Goal: Information Seeking & Learning: Learn about a topic

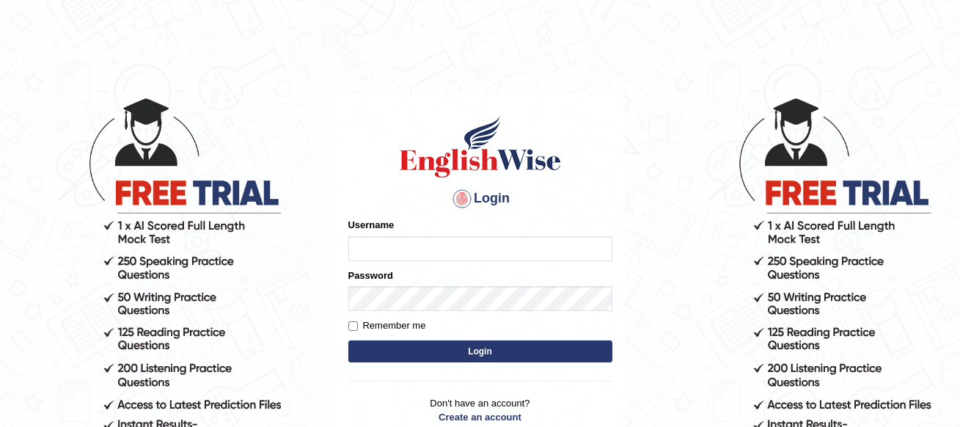
type input "Kshama_PS"
click at [382, 348] on button "Login" at bounding box center [480, 351] width 264 height 22
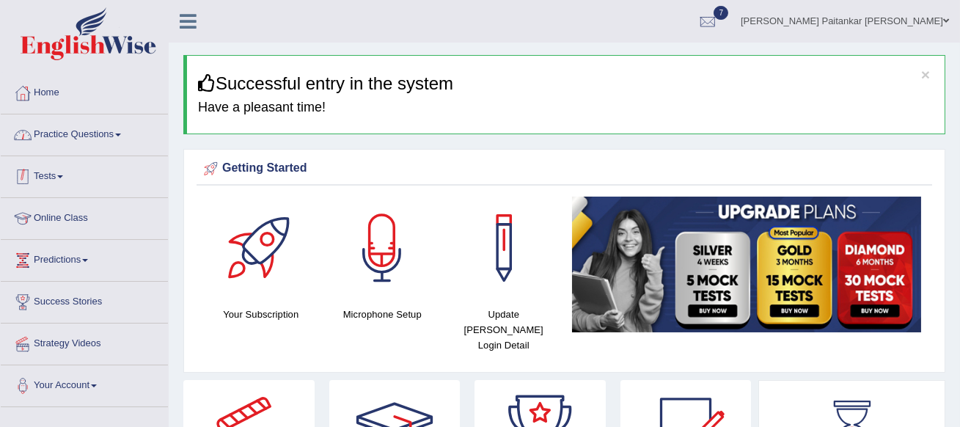
click at [109, 133] on link "Practice Questions" at bounding box center [84, 132] width 167 height 37
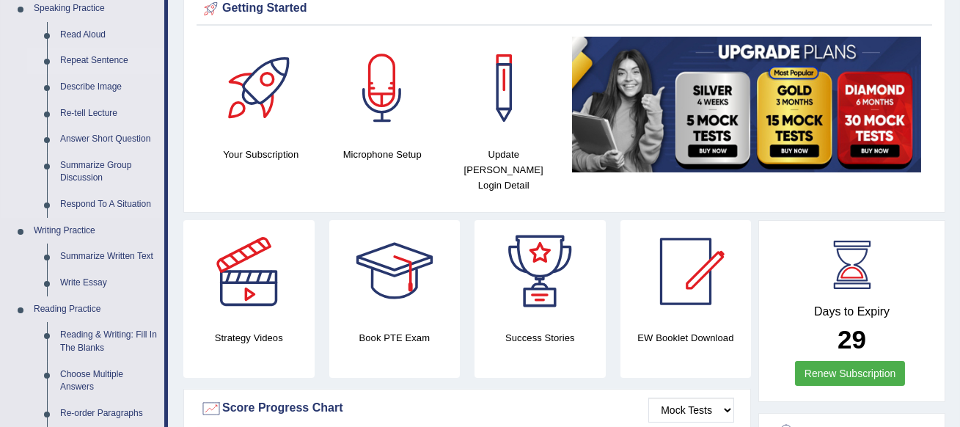
scroll to position [161, 0]
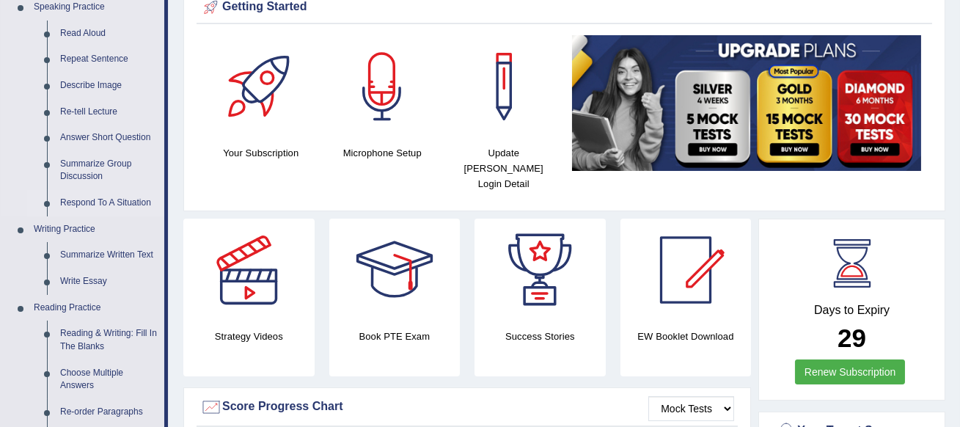
click at [89, 199] on link "Respond To A Situation" at bounding box center [109, 203] width 111 height 26
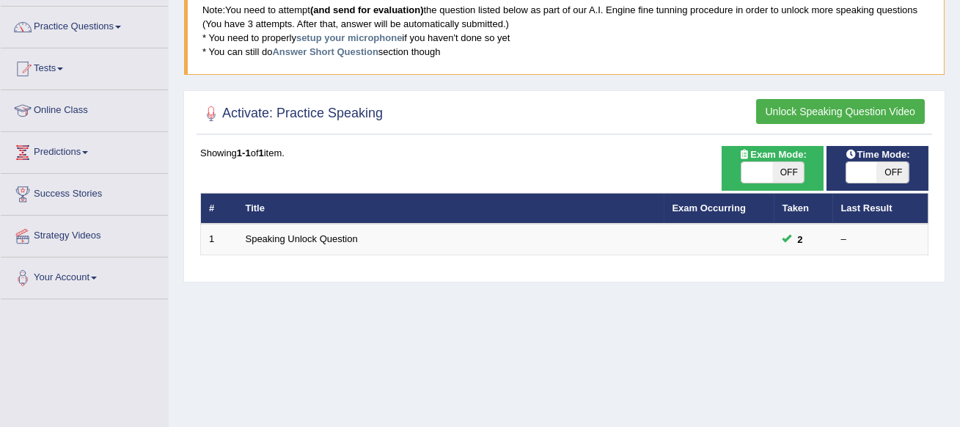
scroll to position [128, 0]
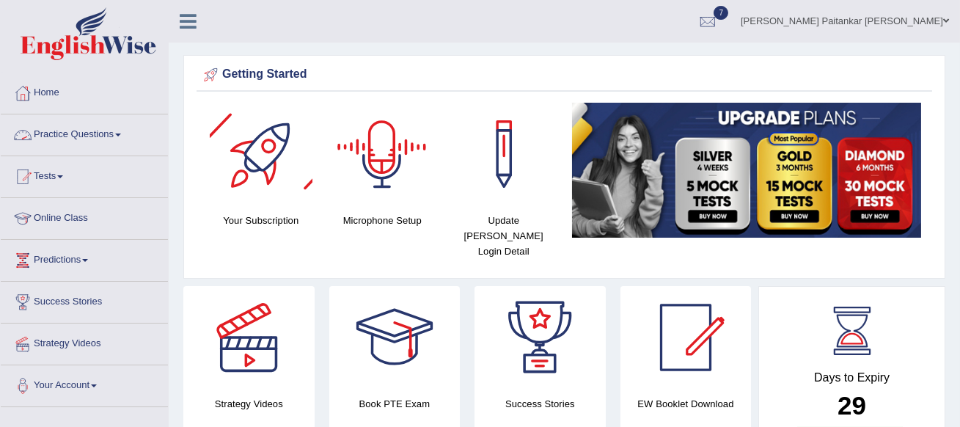
click at [119, 133] on link "Practice Questions" at bounding box center [84, 132] width 167 height 37
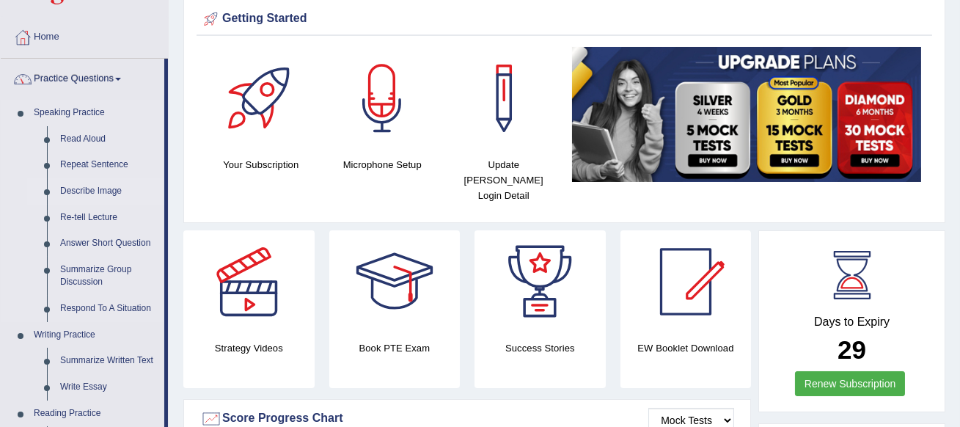
scroll to position [90, 0]
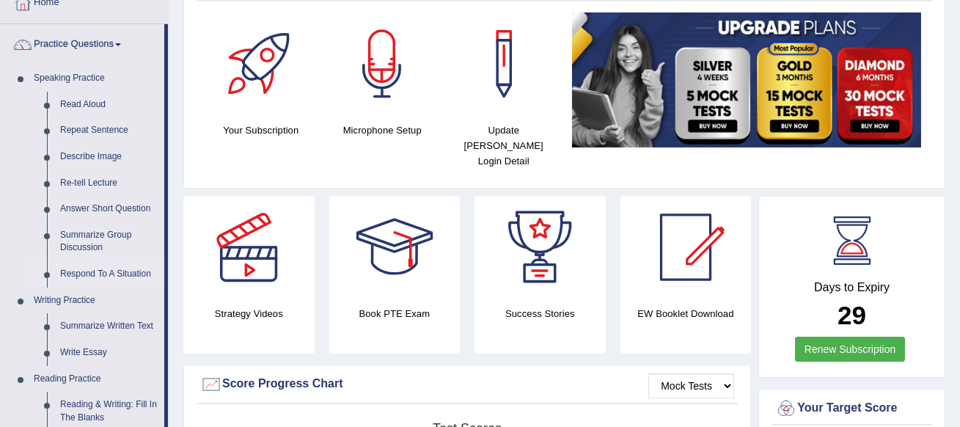
click at [88, 268] on link "Respond To A Situation" at bounding box center [109, 274] width 111 height 26
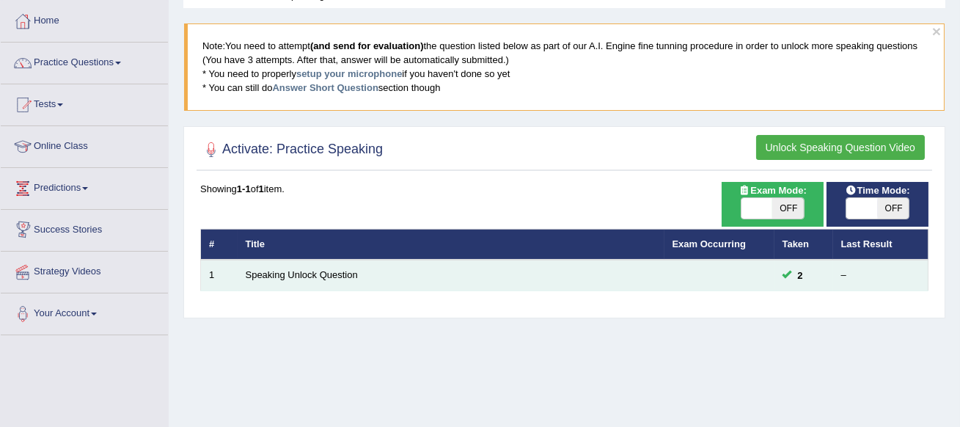
scroll to position [90, 0]
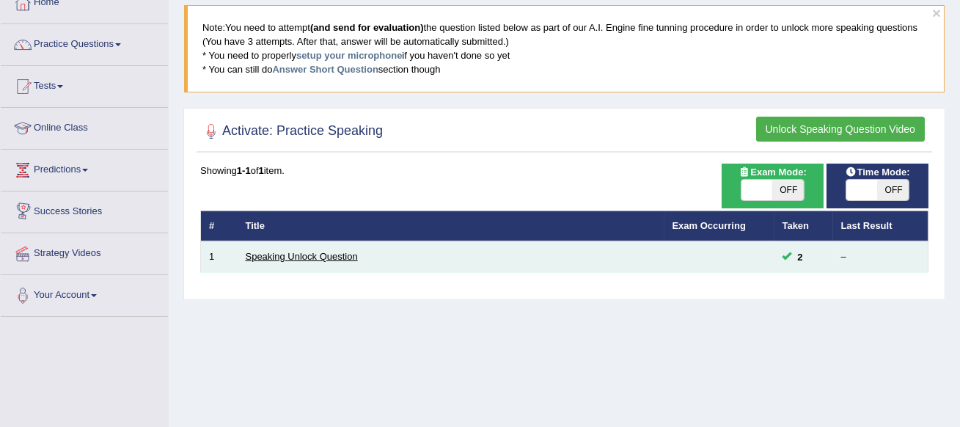
click at [299, 259] on link "Speaking Unlock Question" at bounding box center [302, 256] width 112 height 11
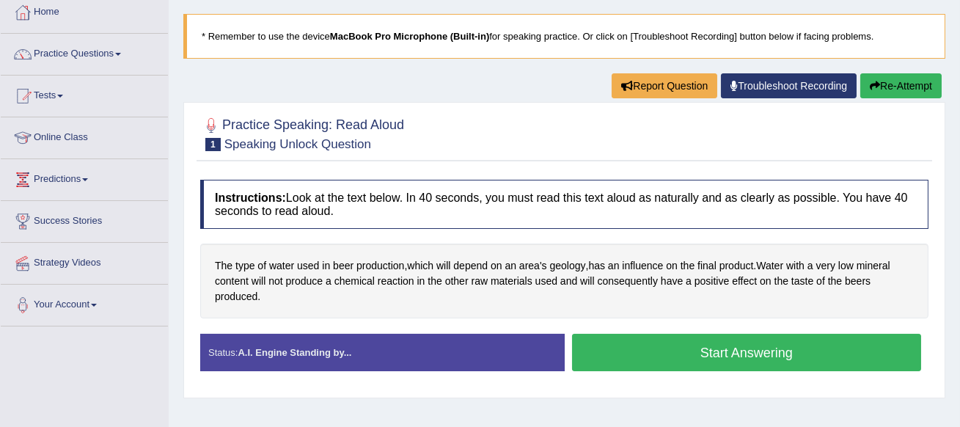
scroll to position [88, 0]
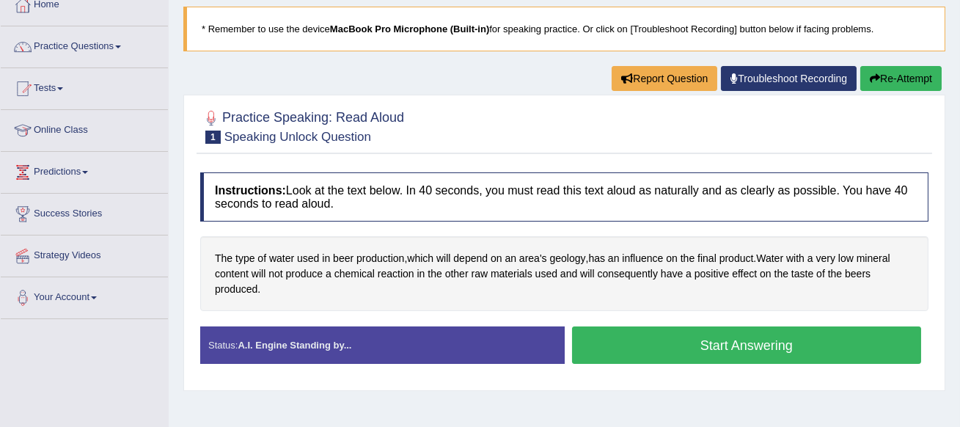
click at [666, 334] on button "Start Answering" at bounding box center [747, 344] width 350 height 37
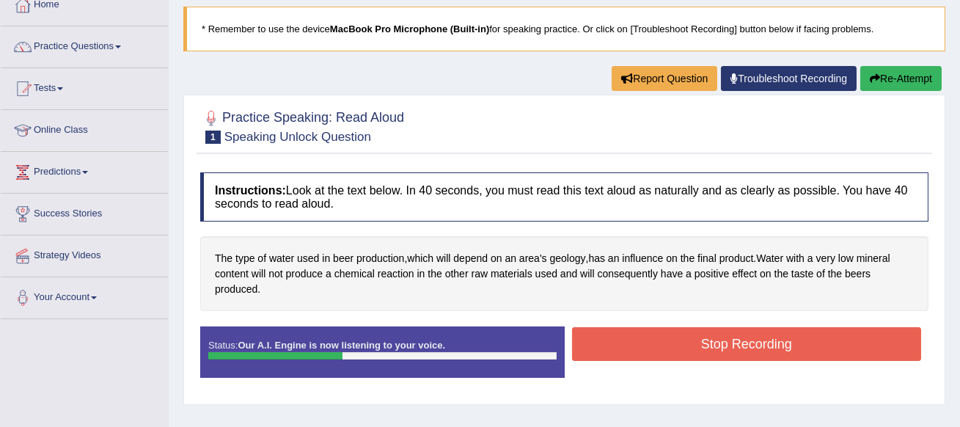
click at [636, 334] on button "Stop Recording" at bounding box center [747, 344] width 350 height 34
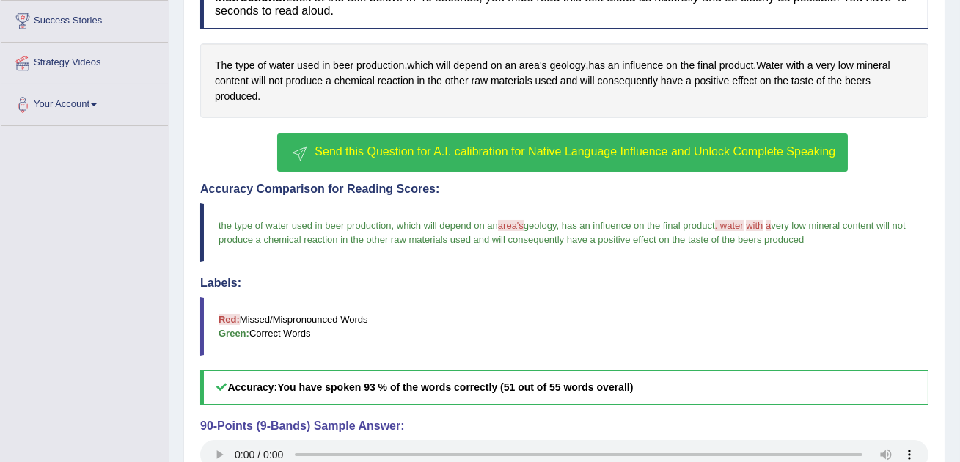
scroll to position [0, 0]
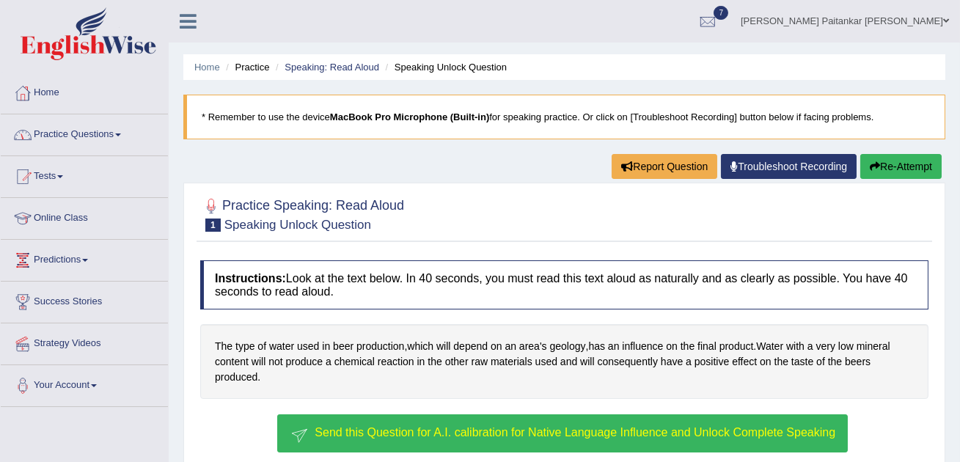
click at [95, 133] on link "Practice Questions" at bounding box center [84, 132] width 167 height 37
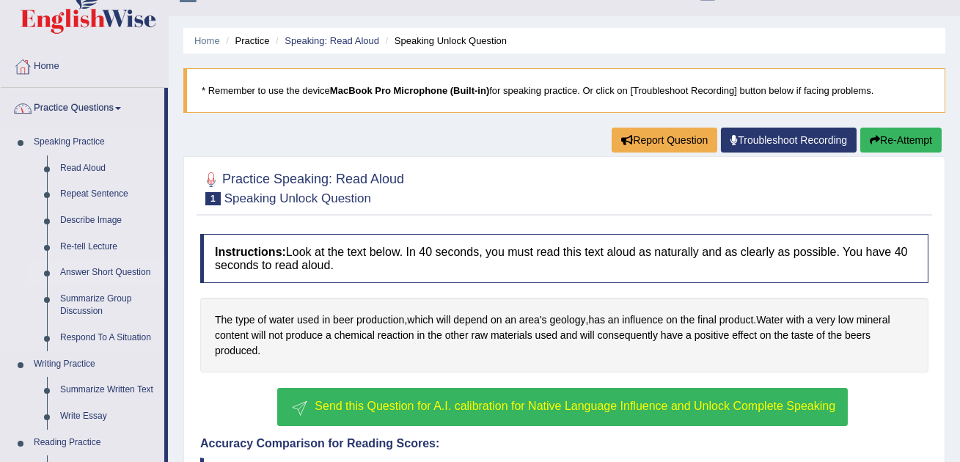
scroll to position [29, 0]
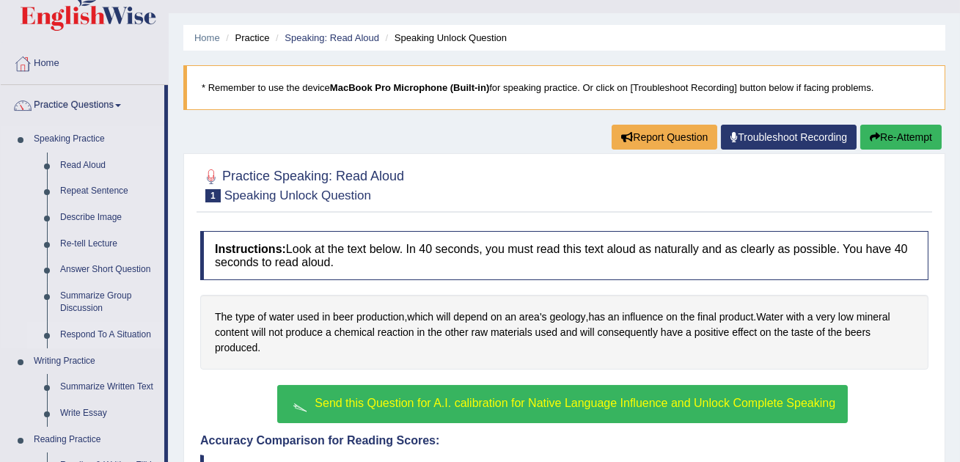
click at [89, 336] on link "Respond To A Situation" at bounding box center [109, 335] width 111 height 26
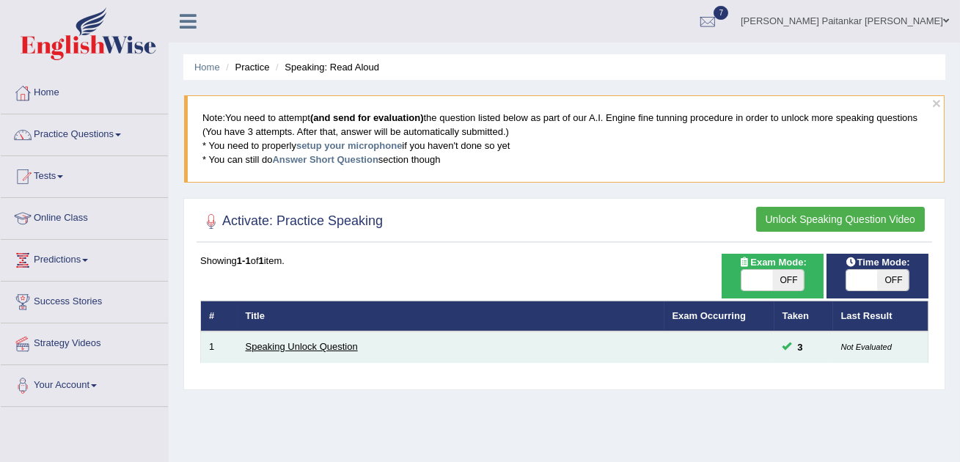
click at [300, 345] on link "Speaking Unlock Question" at bounding box center [302, 346] width 112 height 11
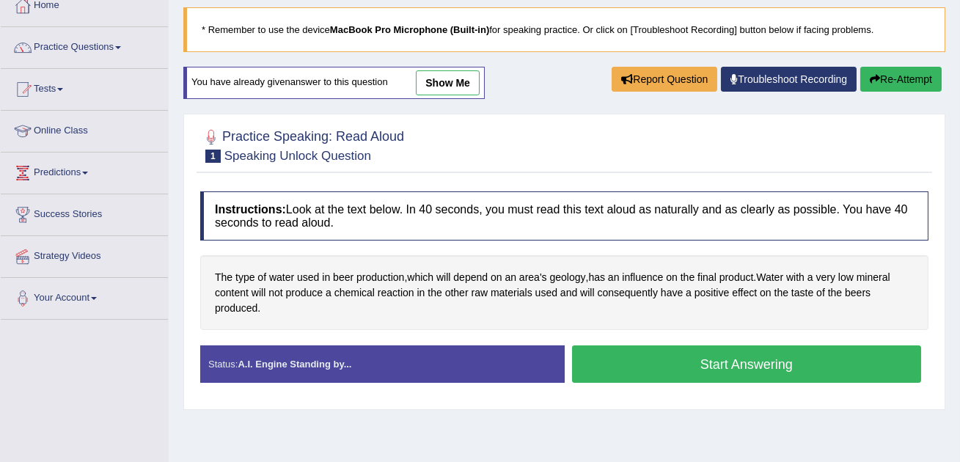
scroll to position [75, 0]
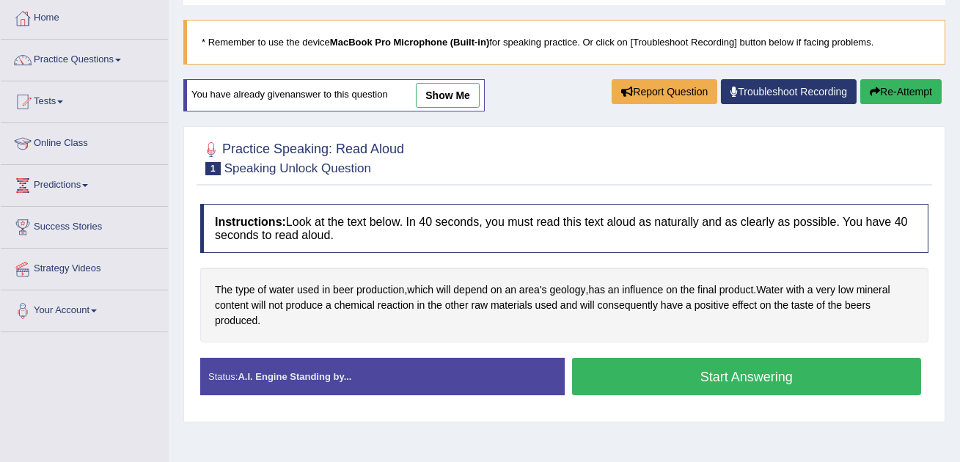
click at [451, 91] on link "show me" at bounding box center [448, 95] width 64 height 25
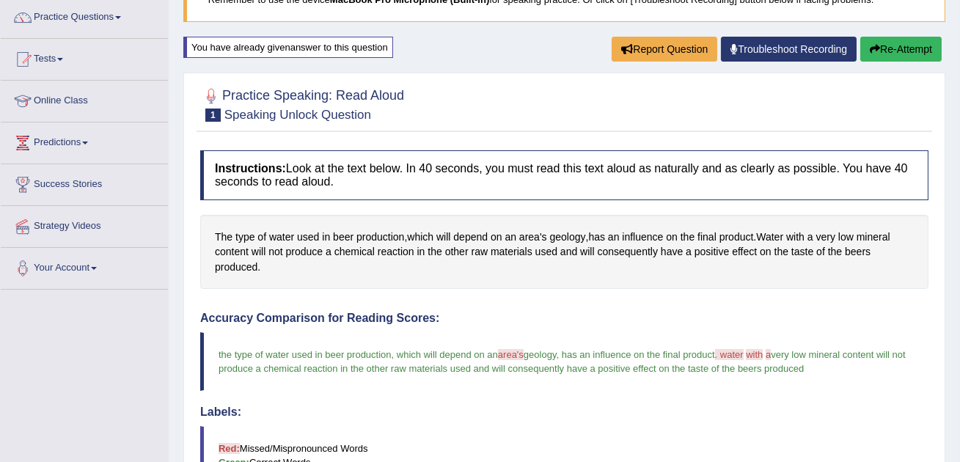
scroll to position [0, 0]
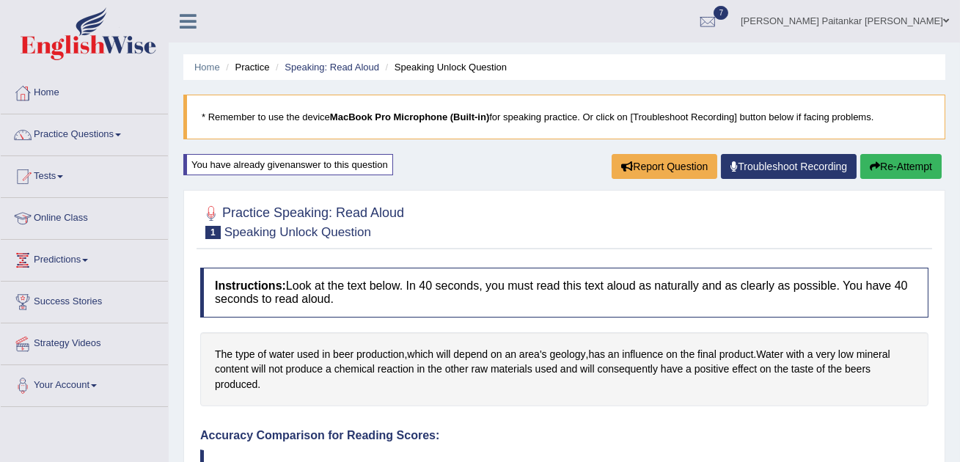
click at [795, 171] on link "Troubleshoot Recording" at bounding box center [789, 166] width 136 height 25
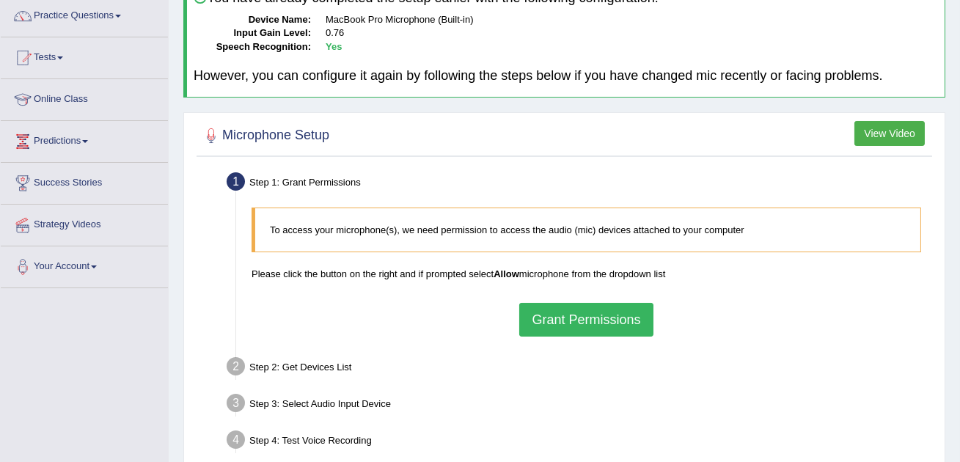
scroll to position [122, 0]
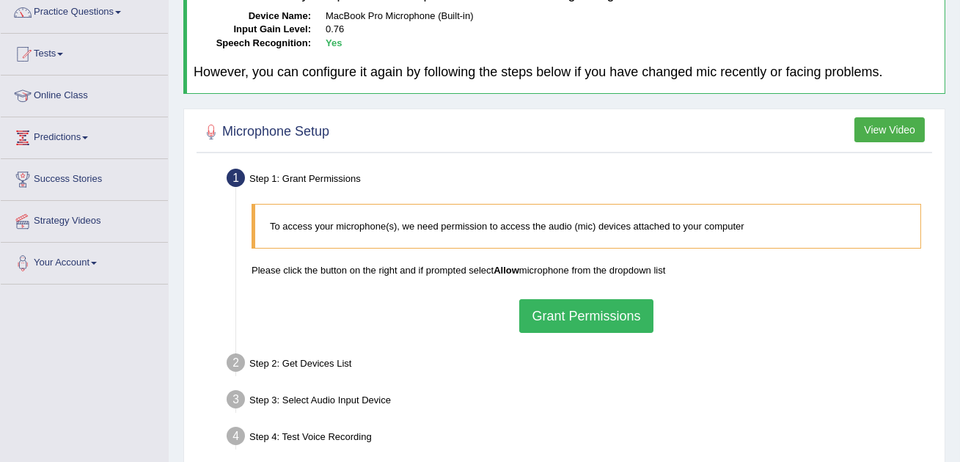
click at [799, 233] on blockquote "To access your microphone(s), we need permission to access the audio (mic) devi…" at bounding box center [585, 226] width 669 height 45
click at [608, 331] on button "Grant Permissions" at bounding box center [585, 316] width 133 height 34
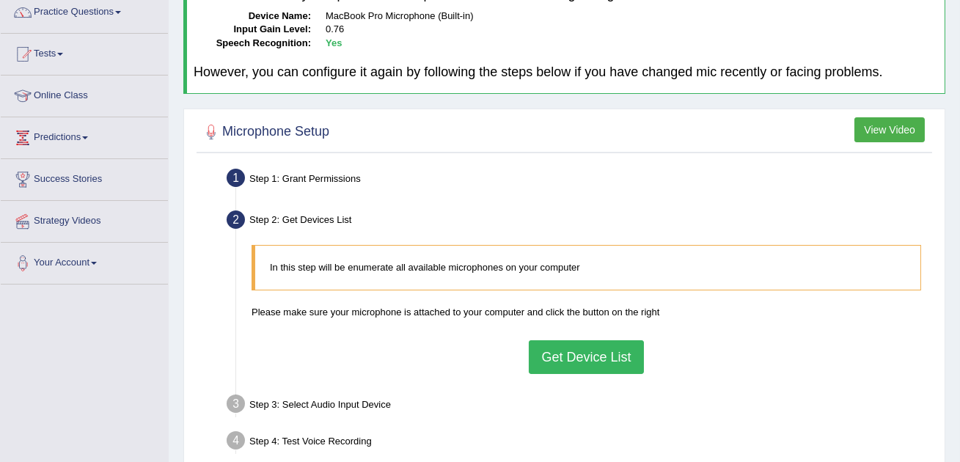
click at [574, 353] on button "Get Device List" at bounding box center [586, 357] width 114 height 34
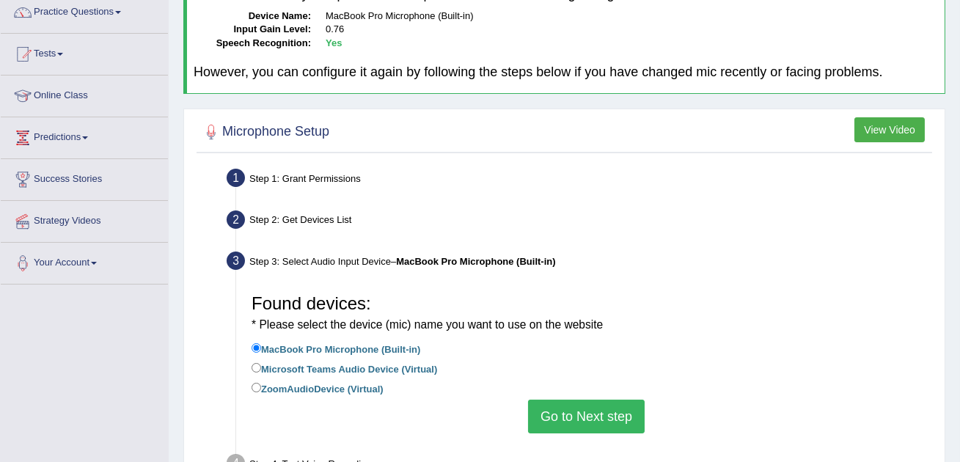
scroll to position [218, 0]
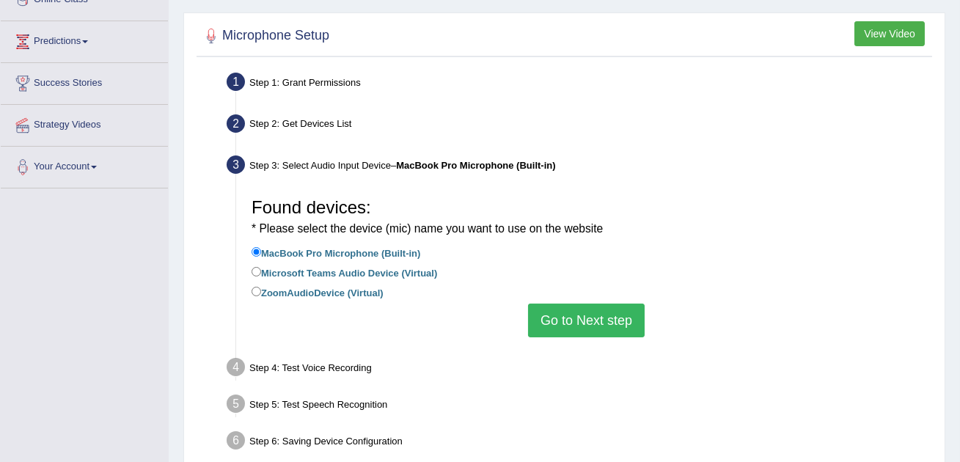
click at [595, 325] on button "Go to Next step" at bounding box center [586, 320] width 117 height 34
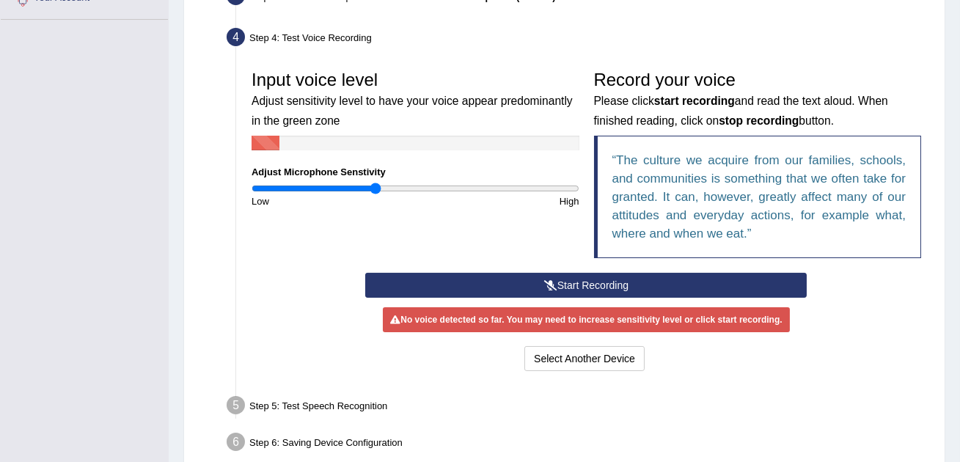
scroll to position [388, 0]
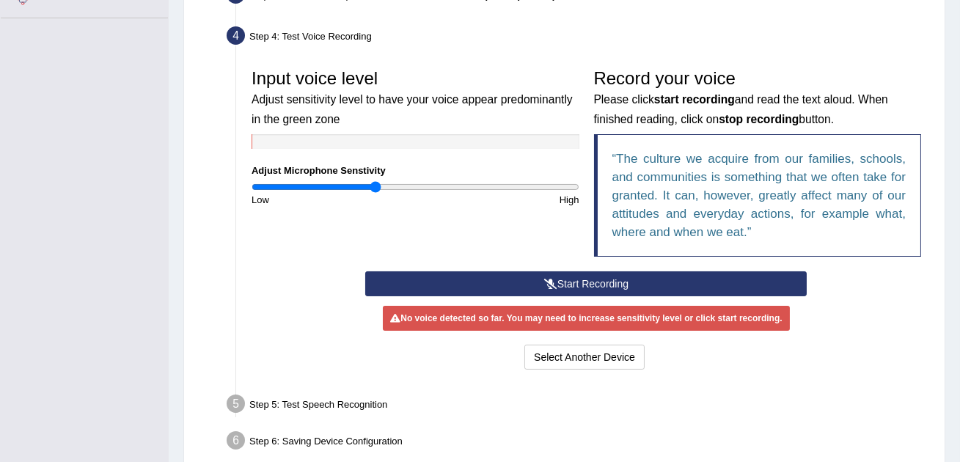
click at [583, 286] on button "Start Recording" at bounding box center [585, 283] width 441 height 25
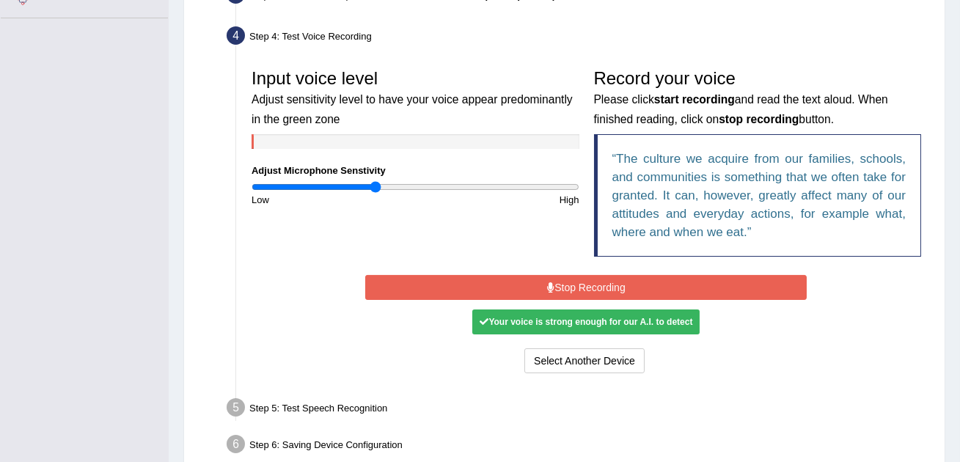
click at [583, 286] on button "Stop Recording" at bounding box center [585, 287] width 441 height 25
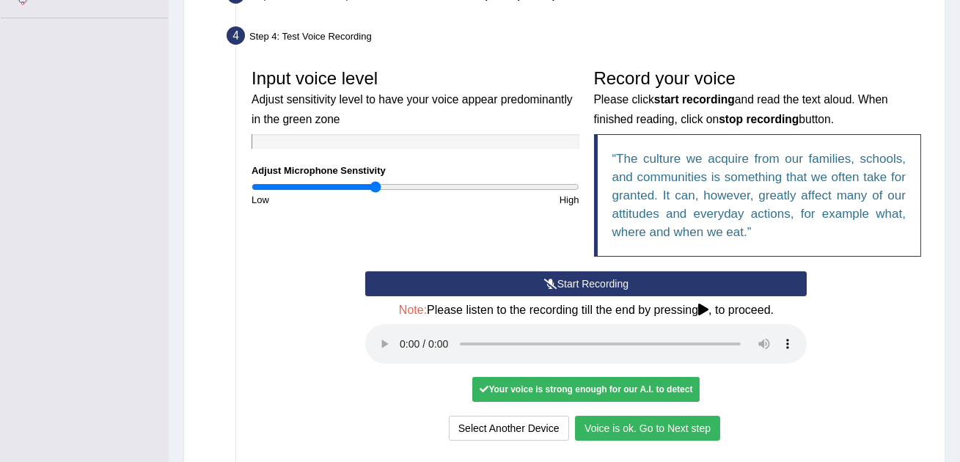
click at [626, 430] on button "Voice is ok. Go to Next step" at bounding box center [647, 428] width 145 height 25
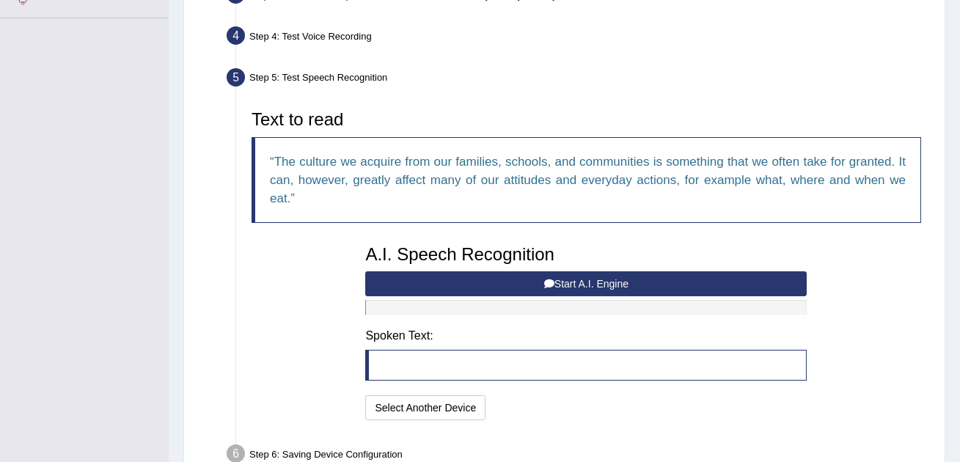
click at [561, 287] on button "Start A.I. Engine" at bounding box center [585, 283] width 441 height 25
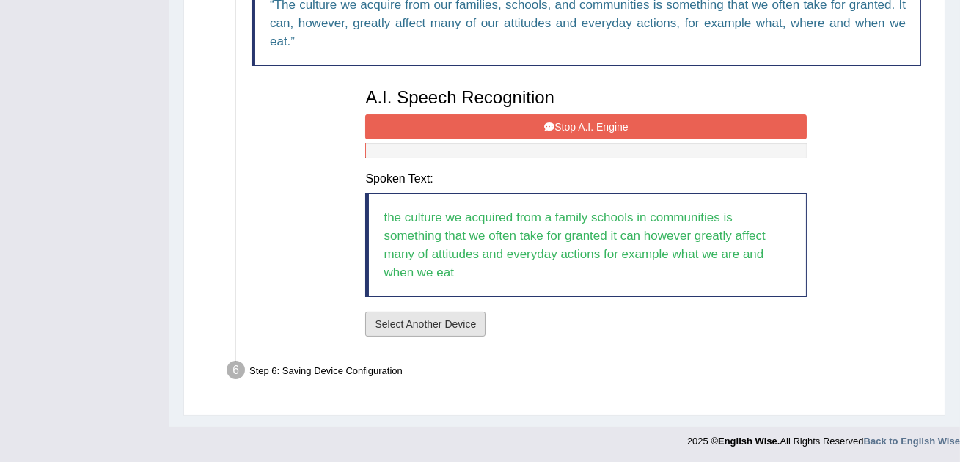
click at [449, 328] on button "Select Another Device" at bounding box center [425, 324] width 120 height 25
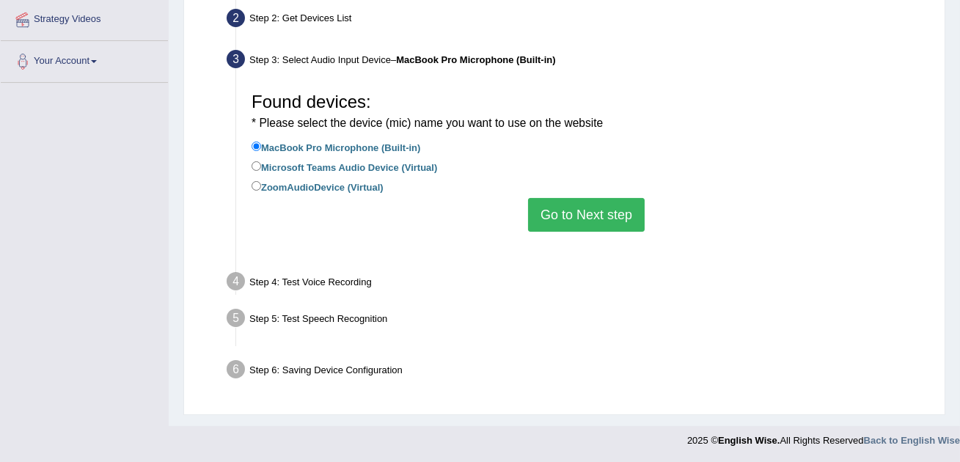
scroll to position [308, 0]
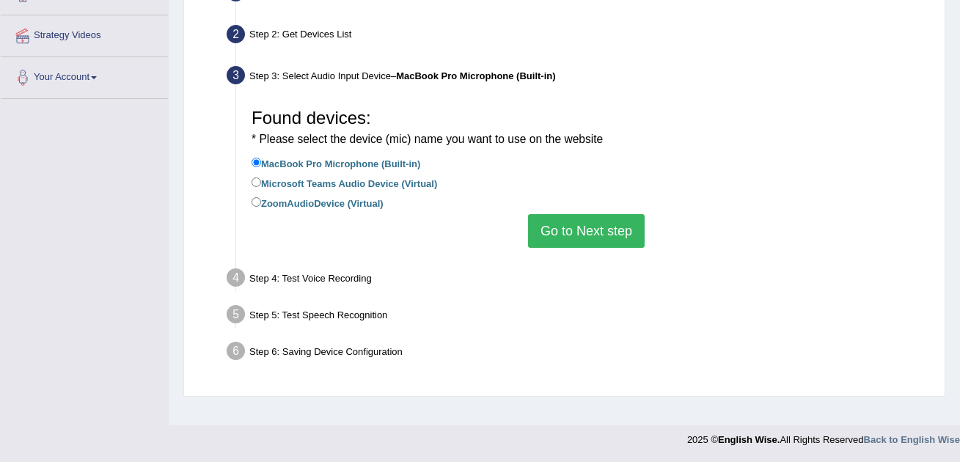
click at [559, 226] on button "Go to Next step" at bounding box center [586, 231] width 117 height 34
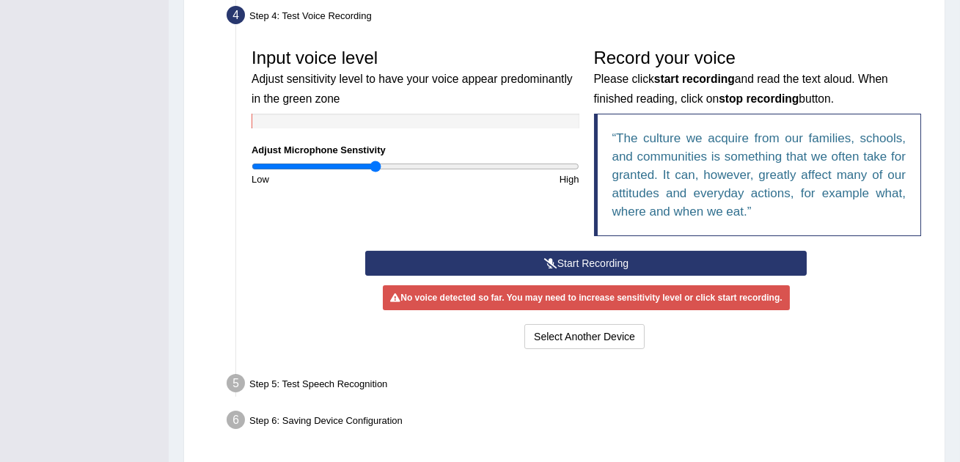
scroll to position [410, 0]
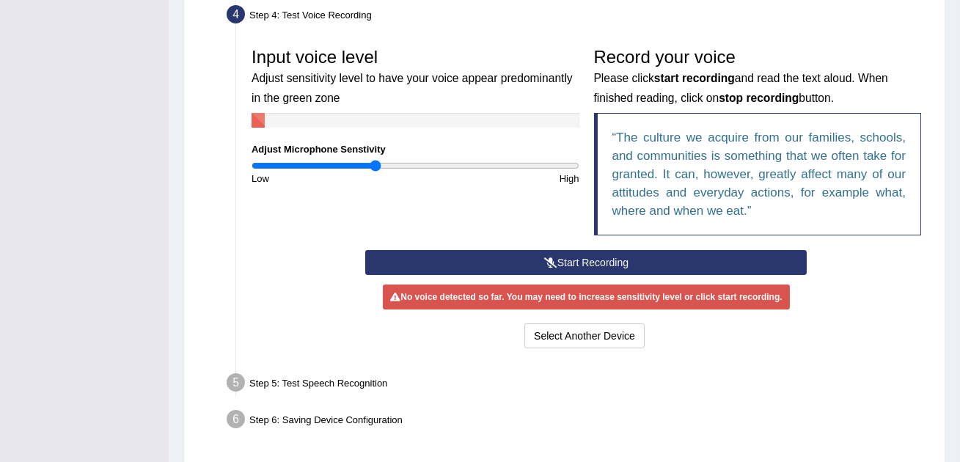
click at [555, 265] on button "Start Recording" at bounding box center [585, 262] width 441 height 25
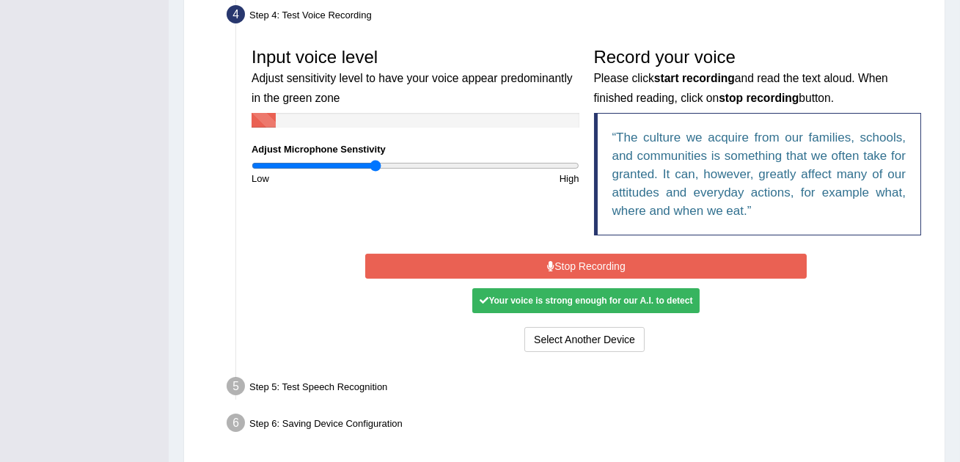
click at [555, 265] on button "Stop Recording" at bounding box center [585, 266] width 441 height 25
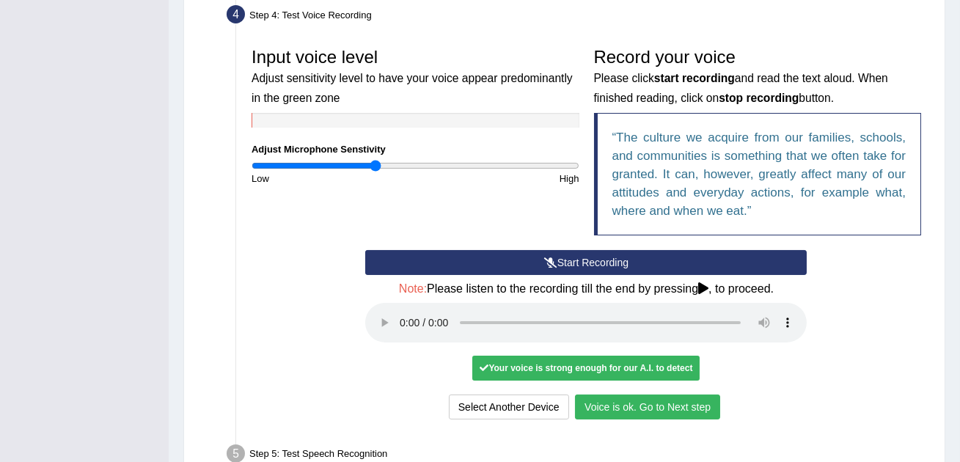
click at [636, 408] on button "Voice is ok. Go to Next step" at bounding box center [647, 406] width 145 height 25
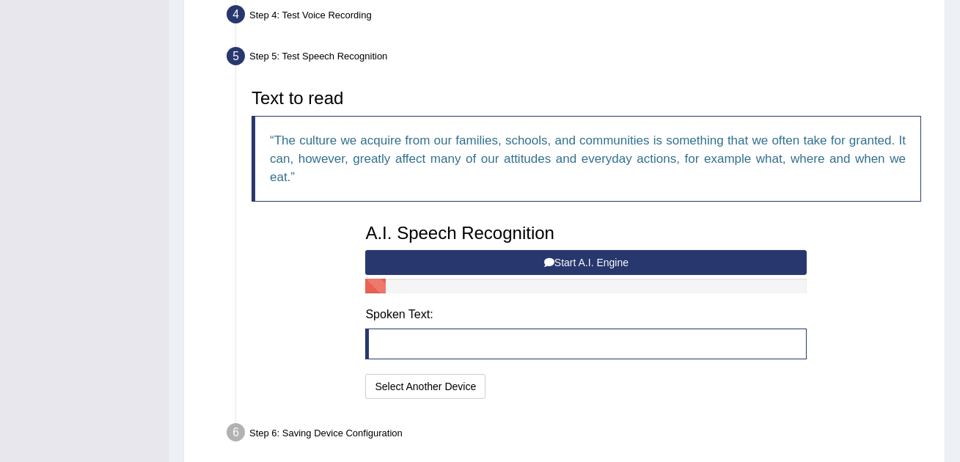
click at [619, 269] on button "Start A.I. Engine" at bounding box center [585, 262] width 441 height 25
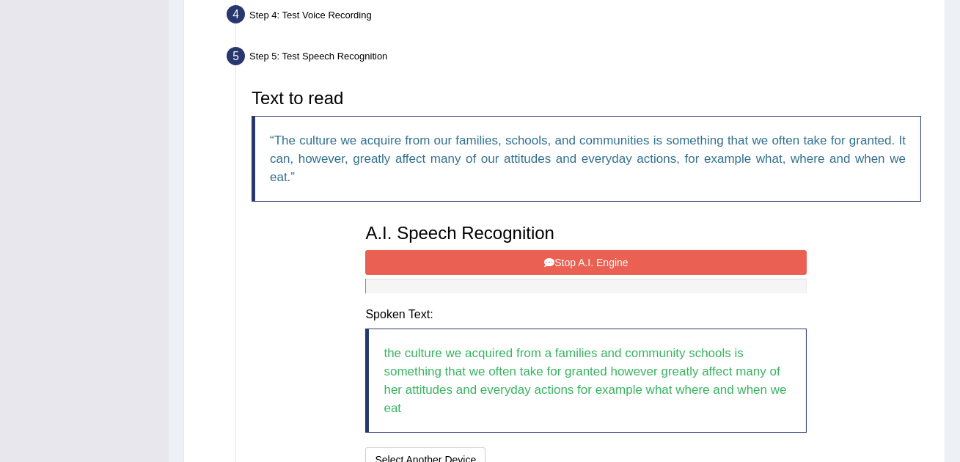
scroll to position [504, 0]
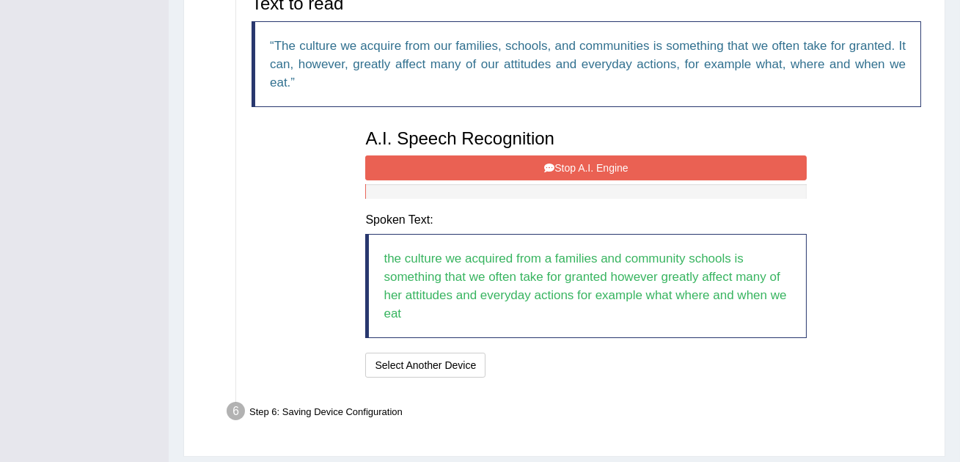
click at [617, 163] on button "Stop A.I. Engine" at bounding box center [585, 167] width 441 height 25
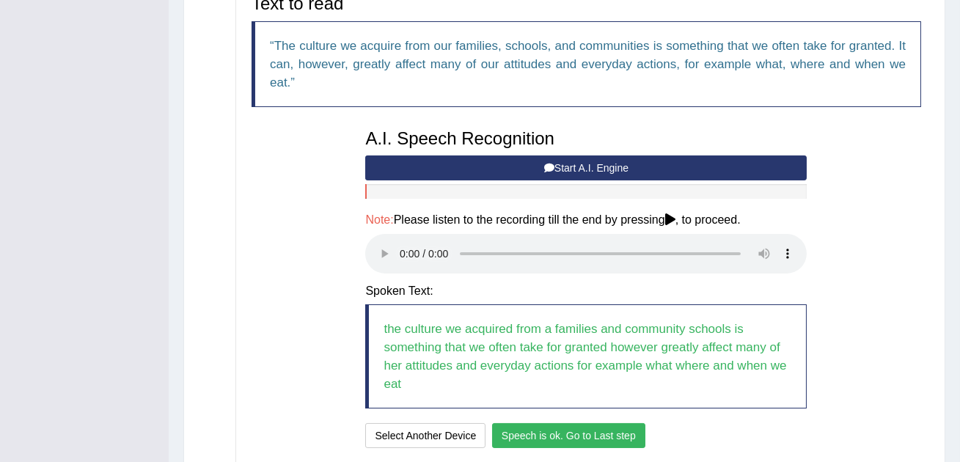
click at [604, 433] on button "Speech is ok. Go to Last step" at bounding box center [568, 435] width 153 height 25
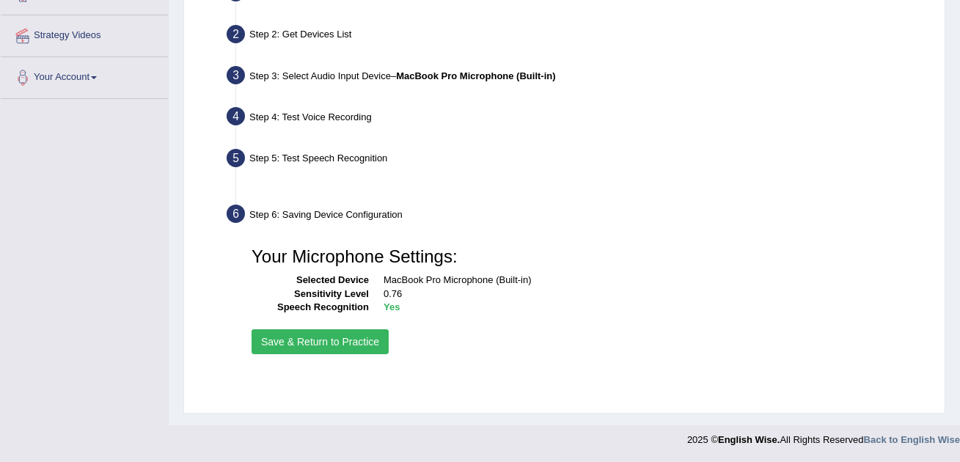
scroll to position [308, 0]
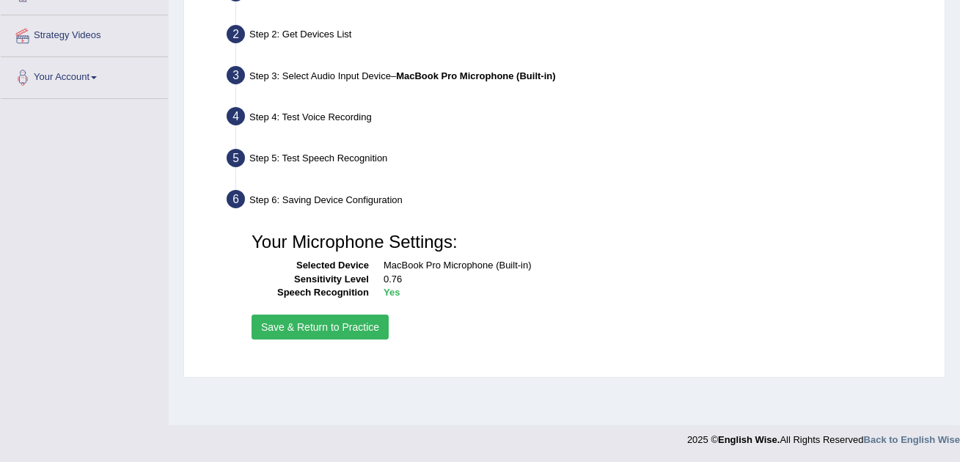
click at [323, 341] on div "Your Microphone Settings: Selected Device MacBook Pro Microphone (Built-in) Sen…" at bounding box center [586, 284] width 684 height 133
click at [335, 328] on button "Save & Return to Practice" at bounding box center [319, 326] width 137 height 25
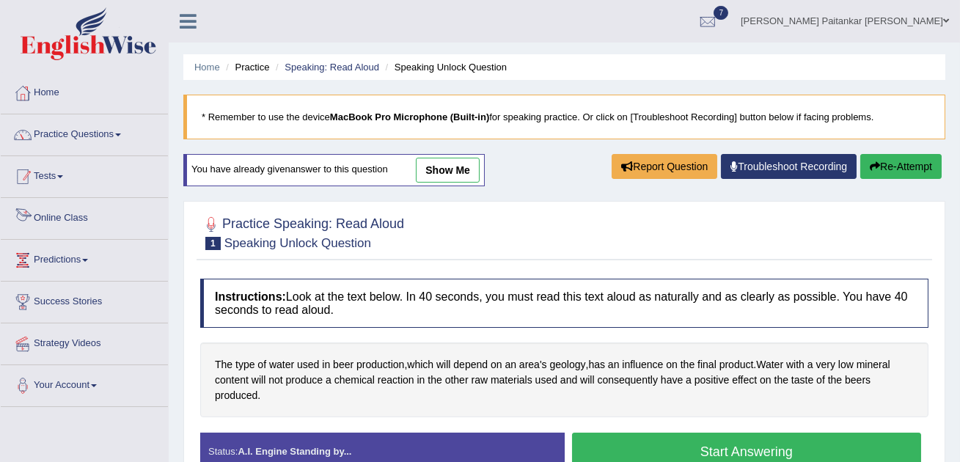
click at [94, 141] on link "Practice Questions" at bounding box center [84, 132] width 167 height 37
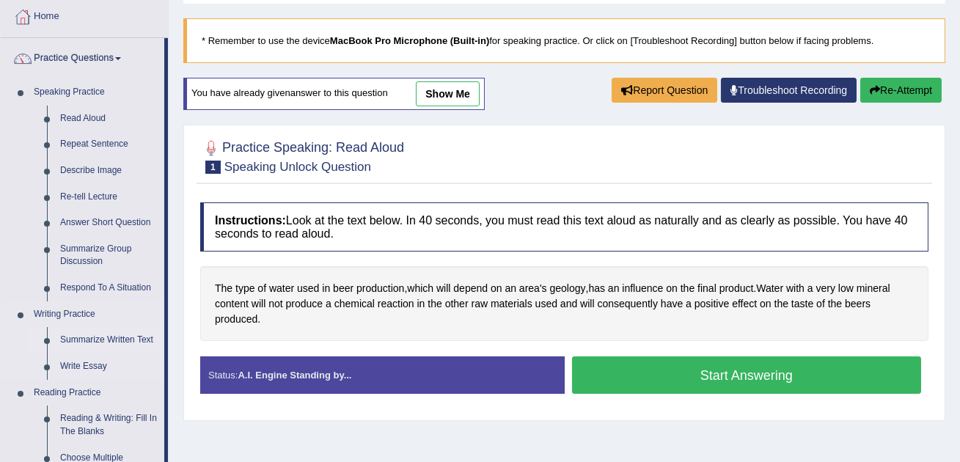
scroll to position [90, 0]
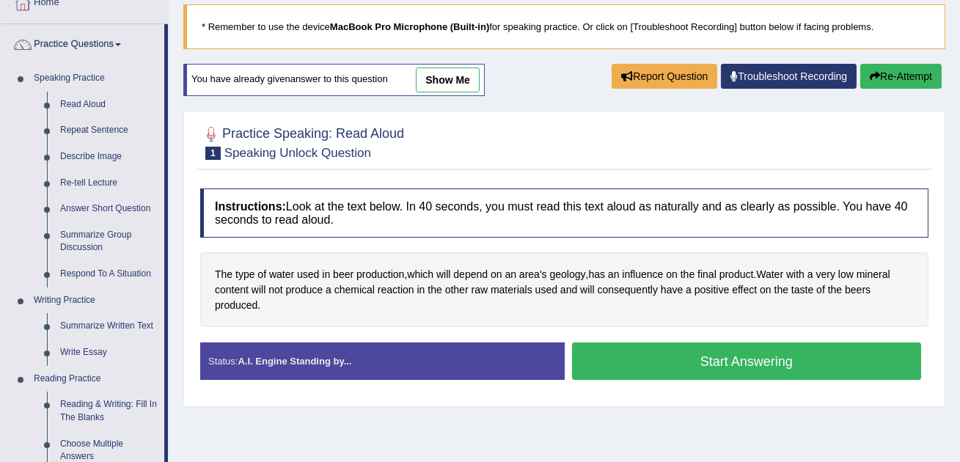
click at [573, 335] on div "Instructions: Look at the text below. In 40 seconds, you must read this text al…" at bounding box center [563, 290] width 735 height 218
click at [685, 365] on button "Start Answering" at bounding box center [747, 360] width 350 height 37
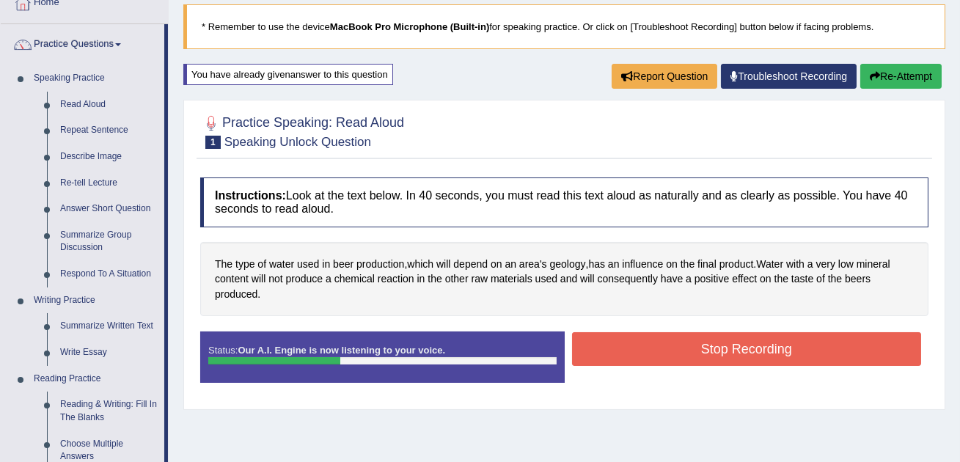
click at [685, 365] on button "Stop Recording" at bounding box center [747, 349] width 350 height 34
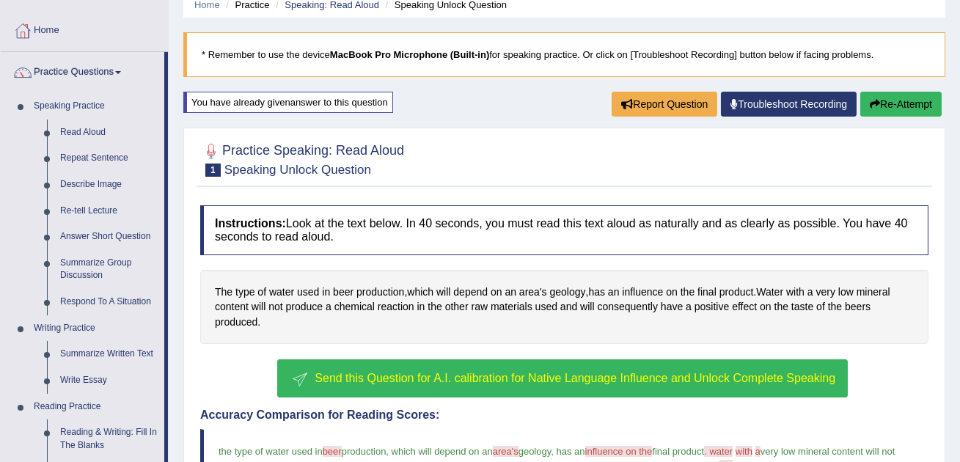
scroll to position [62, 0]
click at [73, 155] on link "Repeat Sentence" at bounding box center [109, 158] width 111 height 26
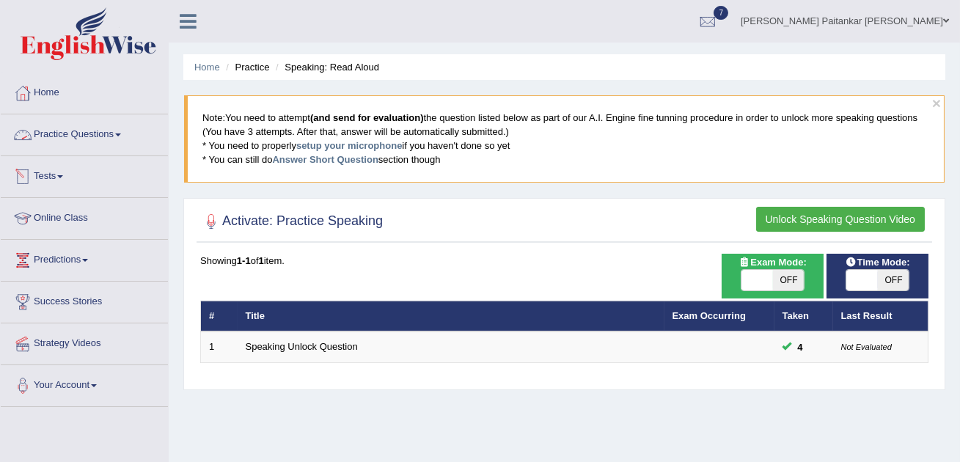
click at [86, 128] on link "Practice Questions" at bounding box center [84, 132] width 167 height 37
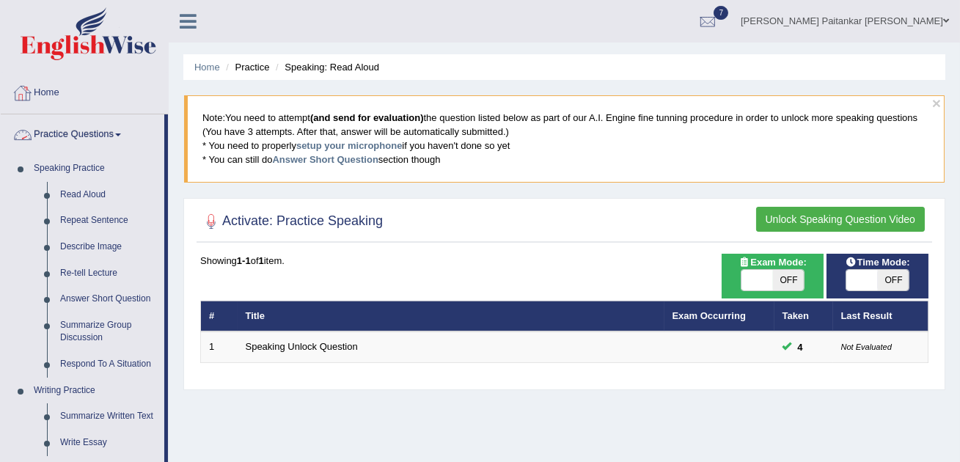
click at [59, 100] on link "Home" at bounding box center [84, 91] width 167 height 37
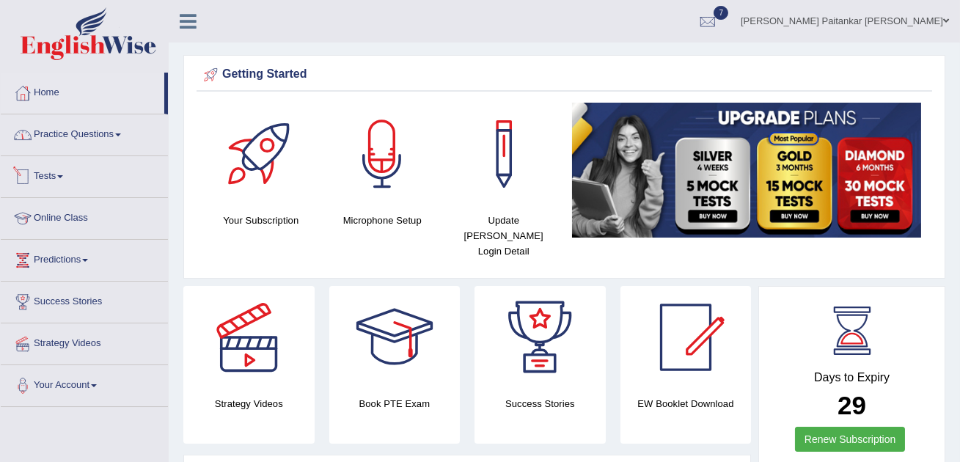
click at [115, 141] on link "Practice Questions" at bounding box center [84, 132] width 167 height 37
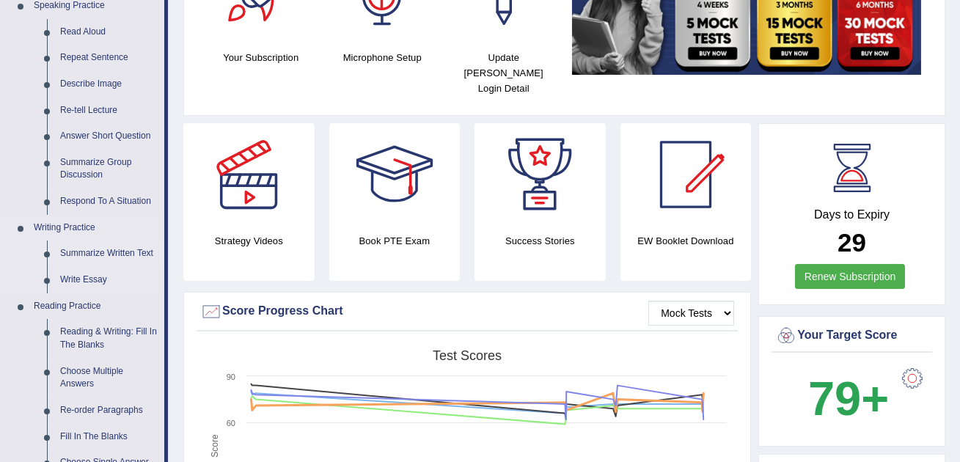
scroll to position [168, 0]
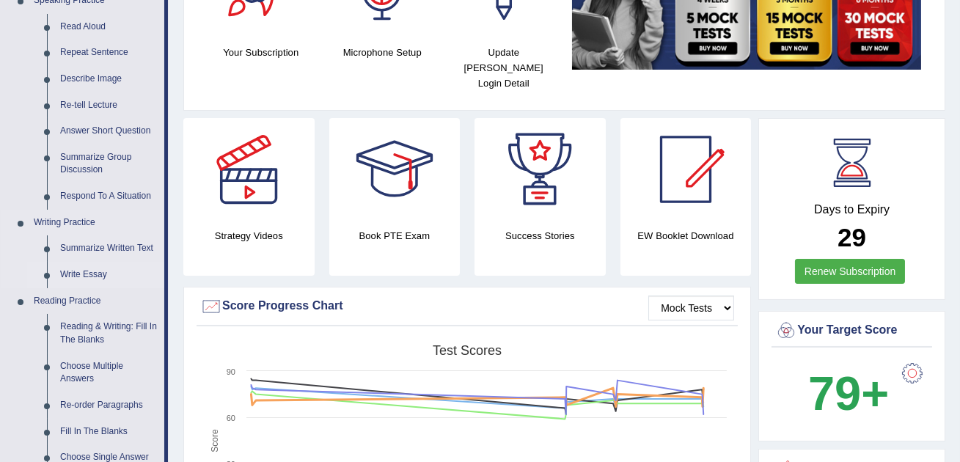
click at [86, 272] on link "Write Essay" at bounding box center [109, 275] width 111 height 26
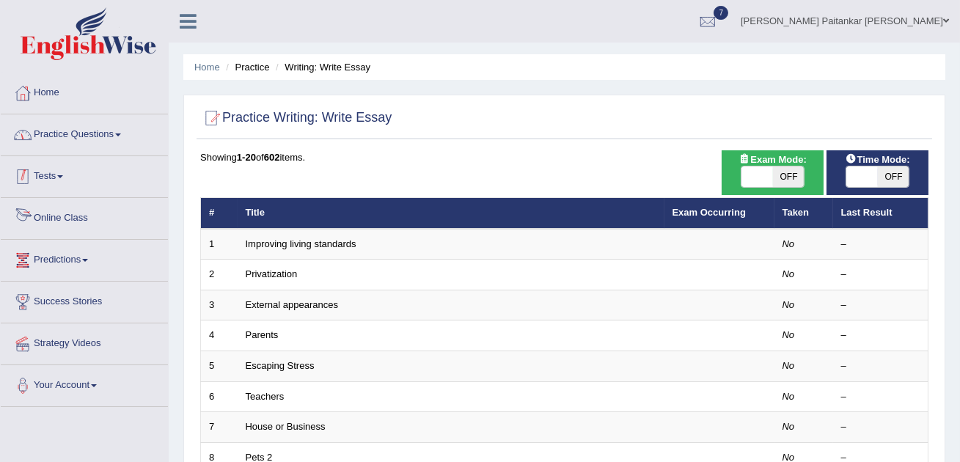
click at [97, 136] on link "Practice Questions" at bounding box center [84, 132] width 167 height 37
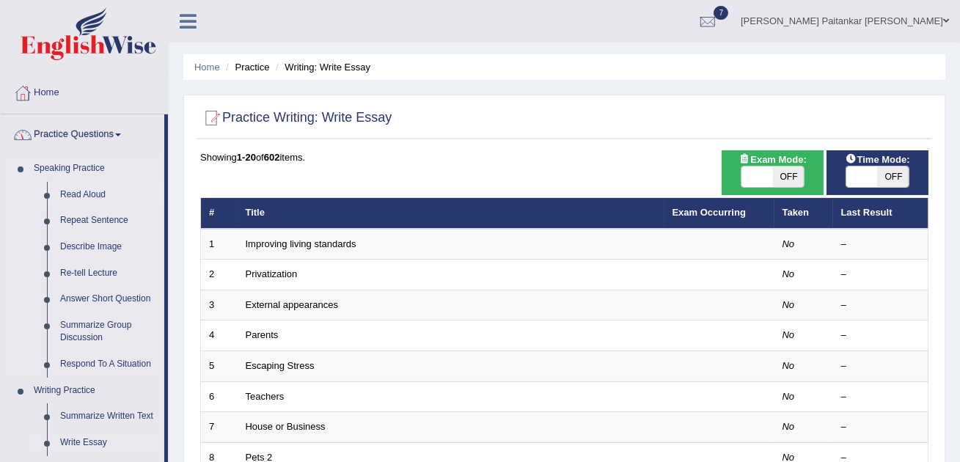
click at [77, 193] on link "Read Aloud" at bounding box center [109, 195] width 111 height 26
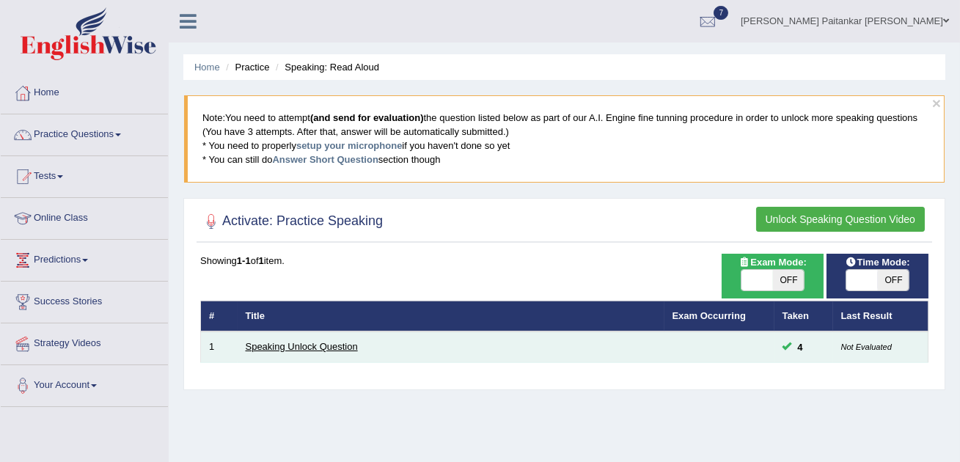
click at [264, 351] on link "Speaking Unlock Question" at bounding box center [302, 346] width 112 height 11
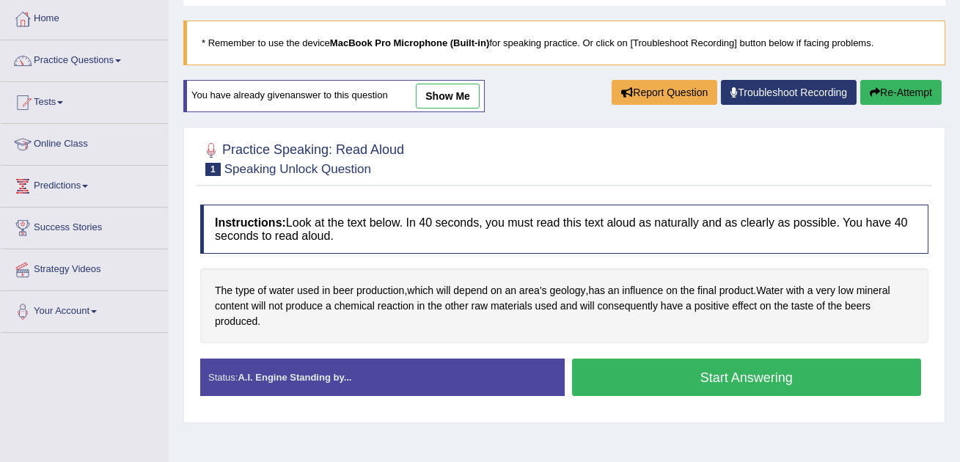
scroll to position [88, 0]
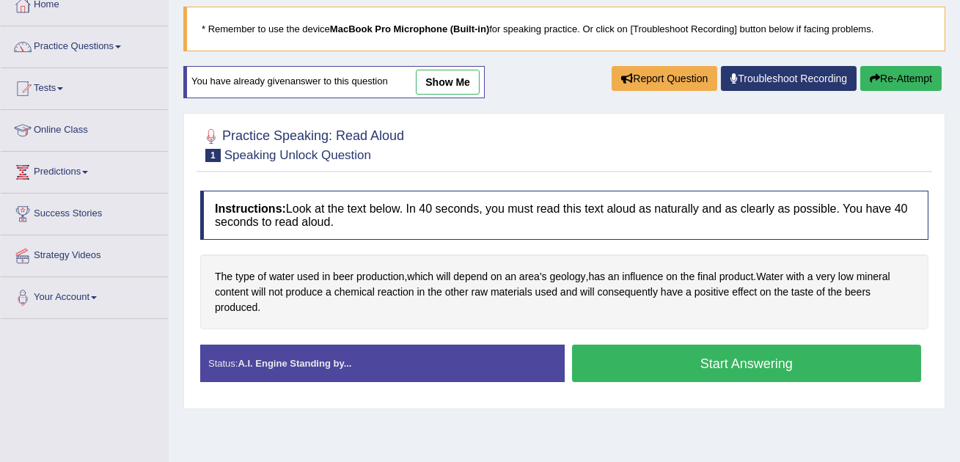
click at [737, 364] on button "Start Answering" at bounding box center [747, 363] width 350 height 37
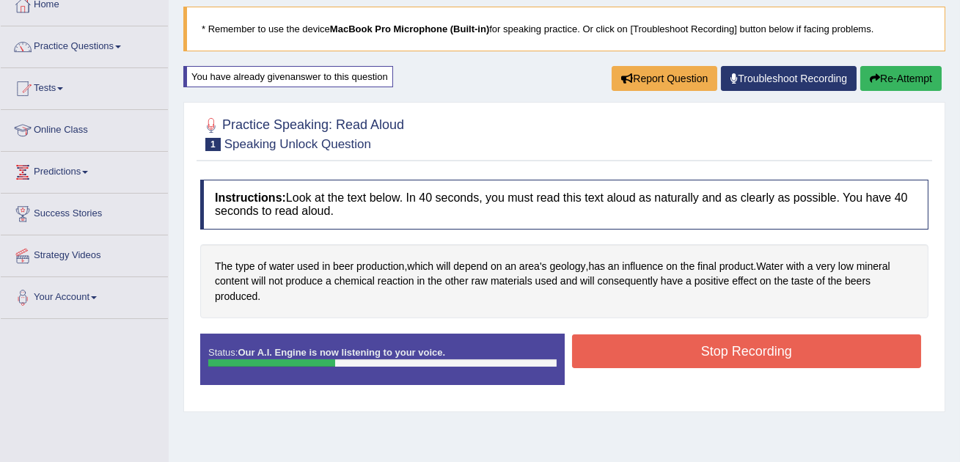
click at [737, 364] on button "Stop Recording" at bounding box center [747, 351] width 350 height 34
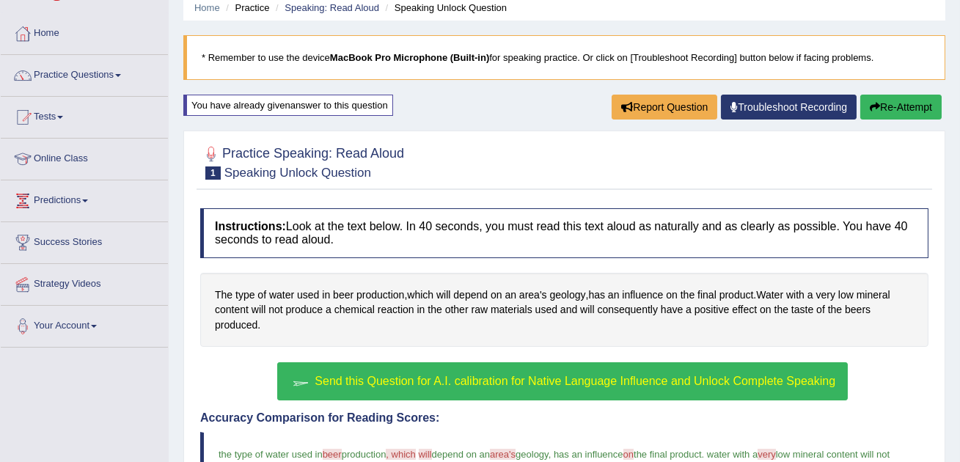
scroll to position [0, 0]
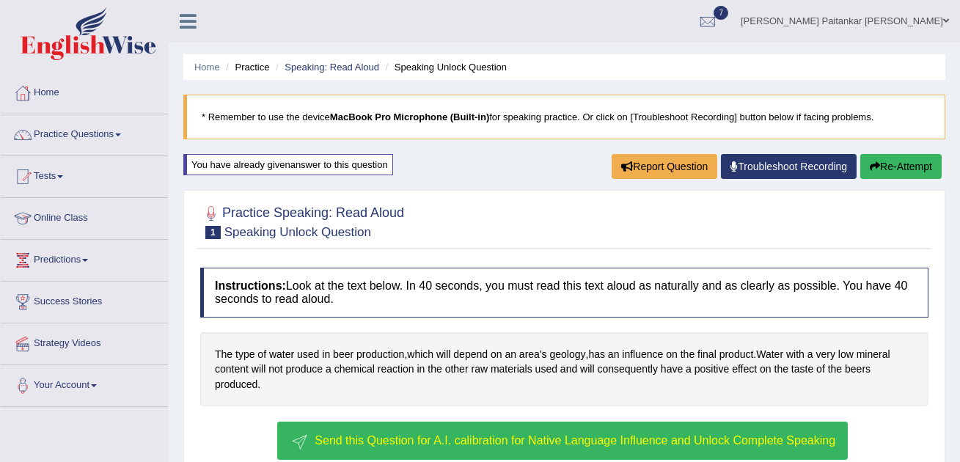
click at [331, 166] on div "You have already given answer to this question" at bounding box center [288, 164] width 210 height 21
click at [912, 170] on button "Re-Attempt" at bounding box center [900, 166] width 81 height 25
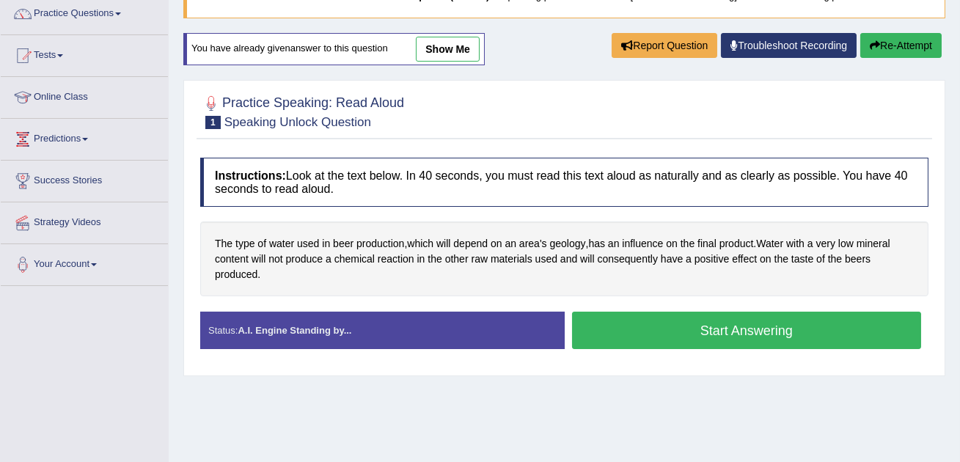
scroll to position [133, 0]
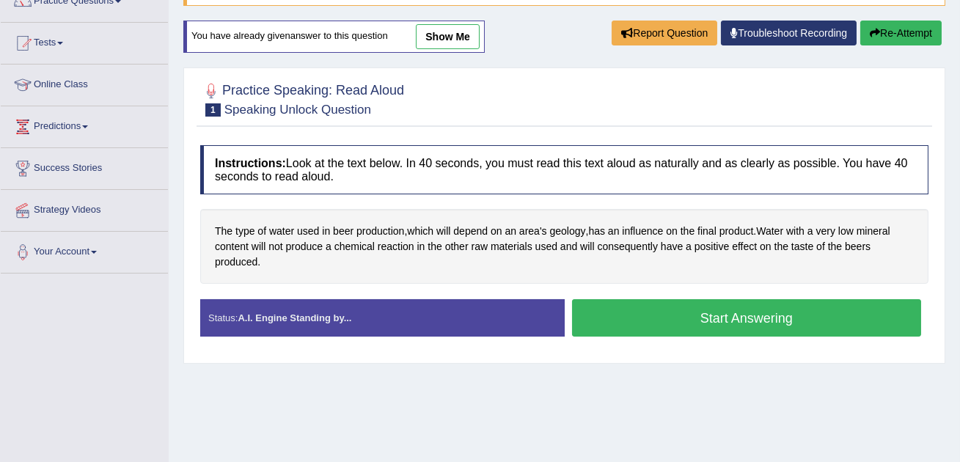
click at [729, 331] on button "Start Answering" at bounding box center [747, 317] width 350 height 37
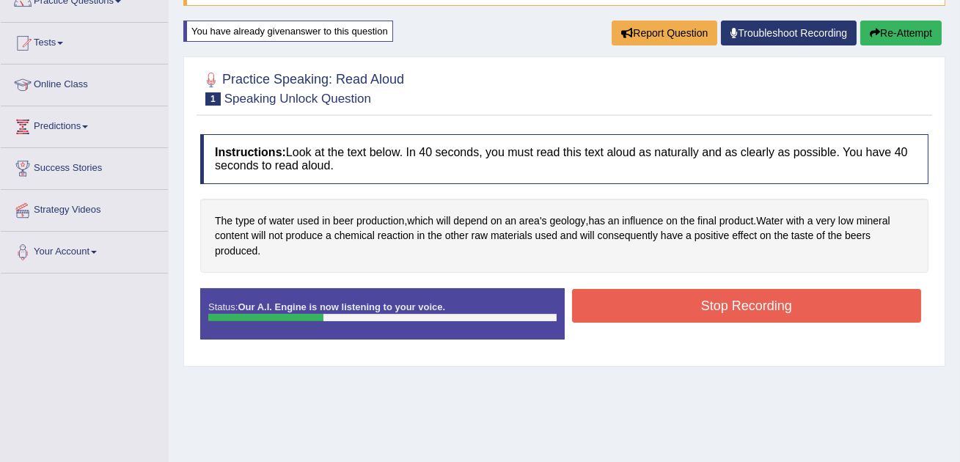
click at [729, 331] on div "Status: Our A.I. Engine is now listening to your voice. Start Answering Stop Re…" at bounding box center [564, 321] width 728 height 66
click at [761, 301] on button "Stop Recording" at bounding box center [747, 306] width 350 height 34
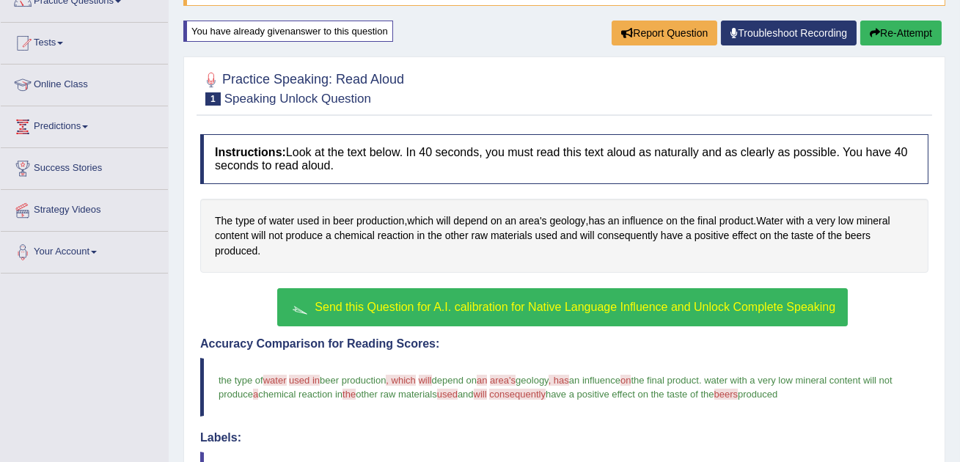
click at [761, 301] on span "Send this Question for A.I. calibration for Native Language Influence and Unloc…" at bounding box center [574, 307] width 520 height 12
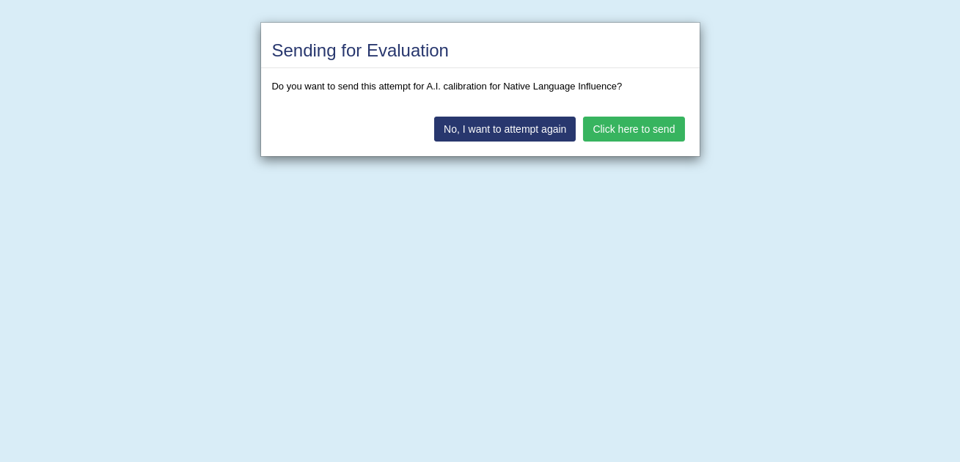
click at [631, 121] on button "Click here to send" at bounding box center [633, 129] width 101 height 25
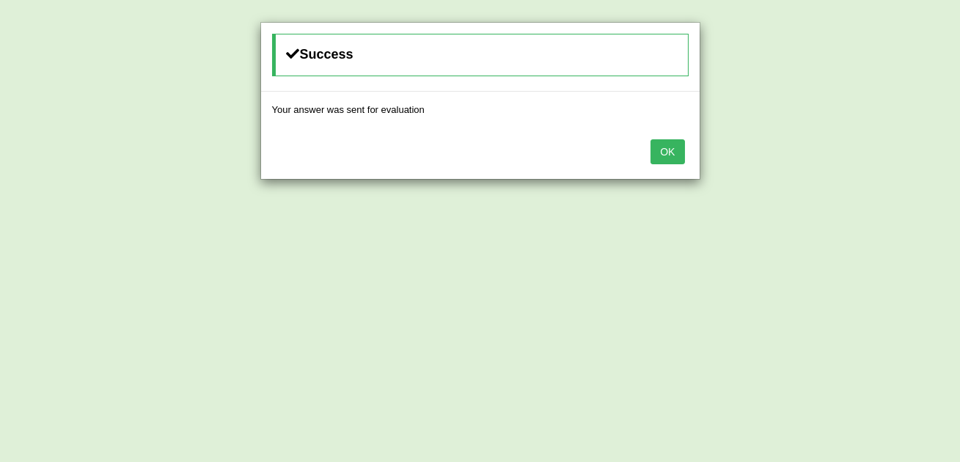
click at [650, 157] on div "OK" at bounding box center [480, 153] width 438 height 51
click at [660, 157] on button "OK" at bounding box center [667, 151] width 34 height 25
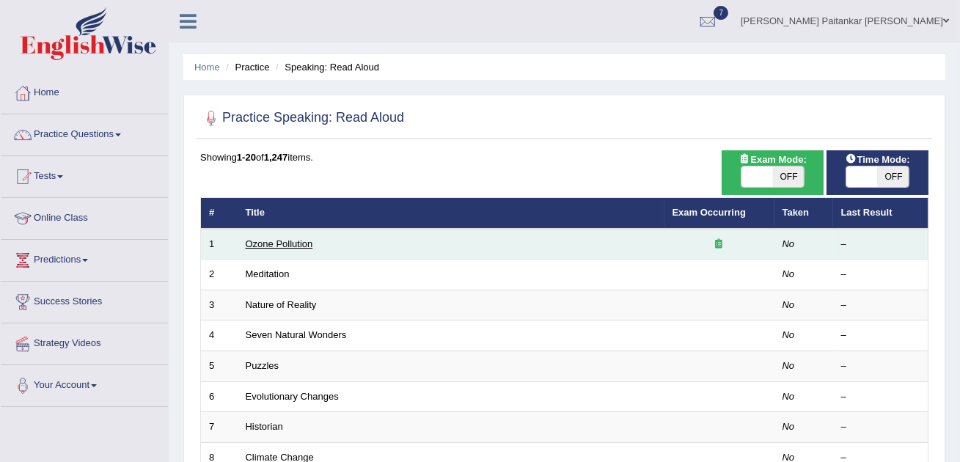
click at [273, 243] on link "Ozone Pollution" at bounding box center [279, 243] width 67 height 11
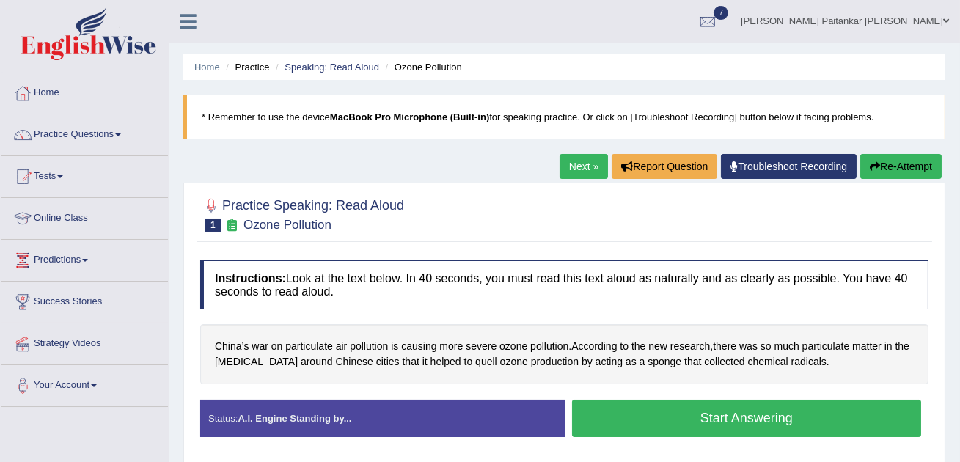
click at [663, 438] on div "Start Answering" at bounding box center [746, 419] width 364 height 41
click at [685, 409] on button "Start Answering" at bounding box center [747, 417] width 350 height 37
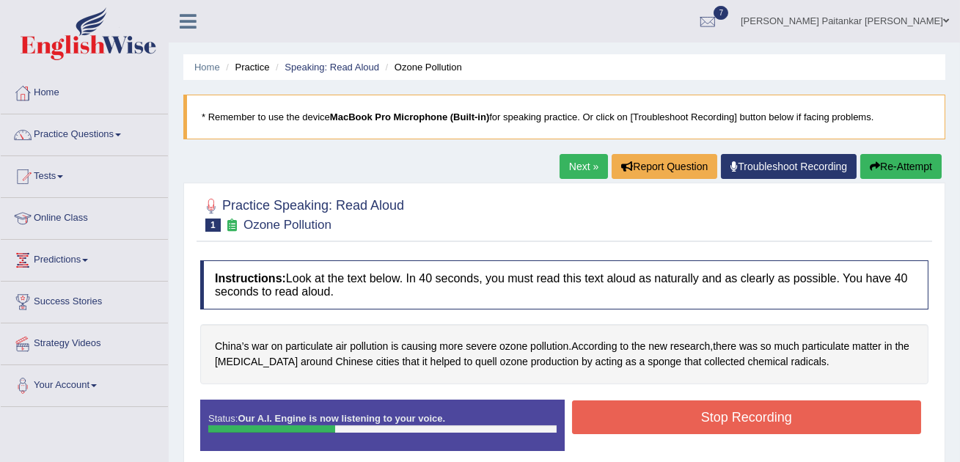
click at [685, 409] on button "Stop Recording" at bounding box center [747, 417] width 350 height 34
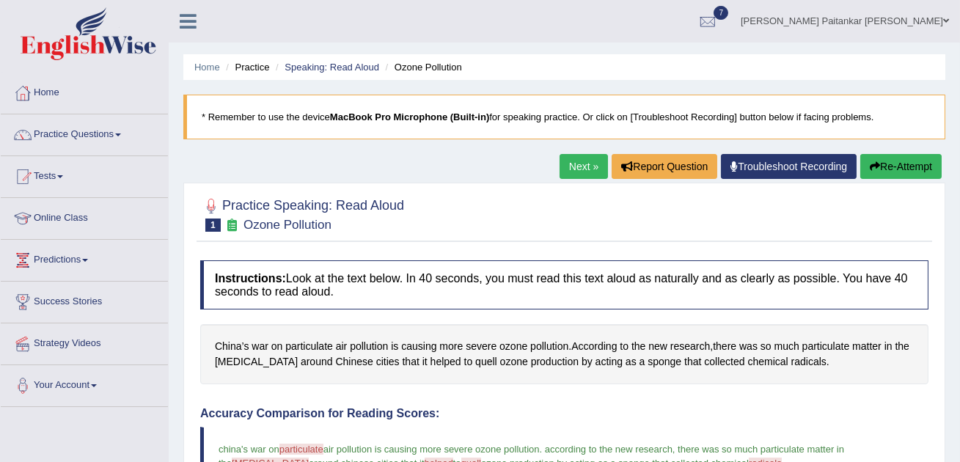
click at [115, 133] on link "Practice Questions" at bounding box center [84, 132] width 167 height 37
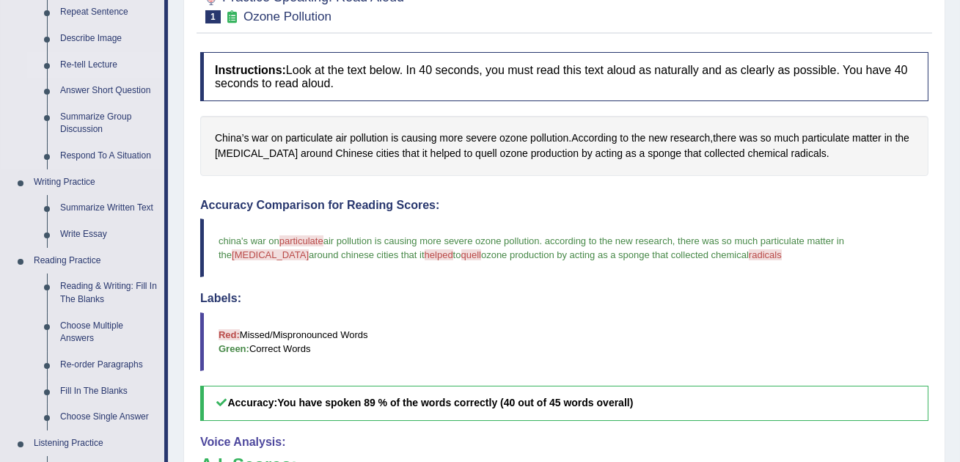
scroll to position [209, 0]
click at [80, 155] on link "Respond To A Situation" at bounding box center [109, 155] width 111 height 26
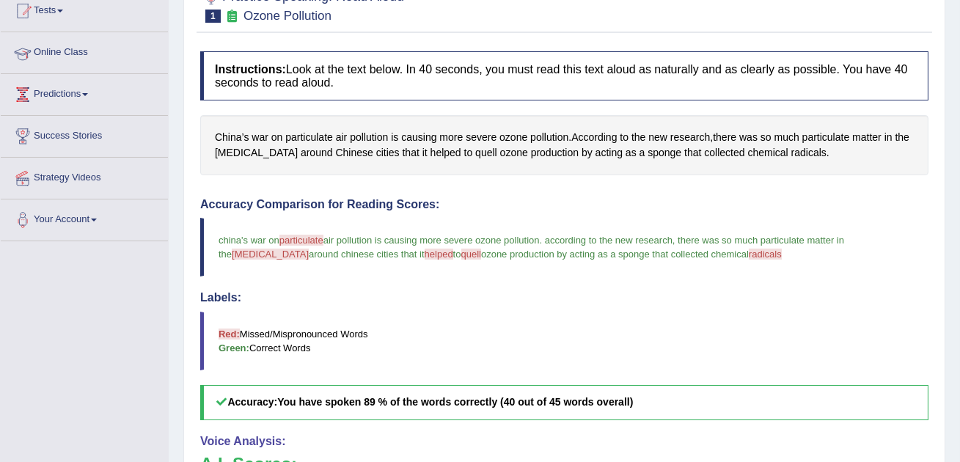
scroll to position [267, 0]
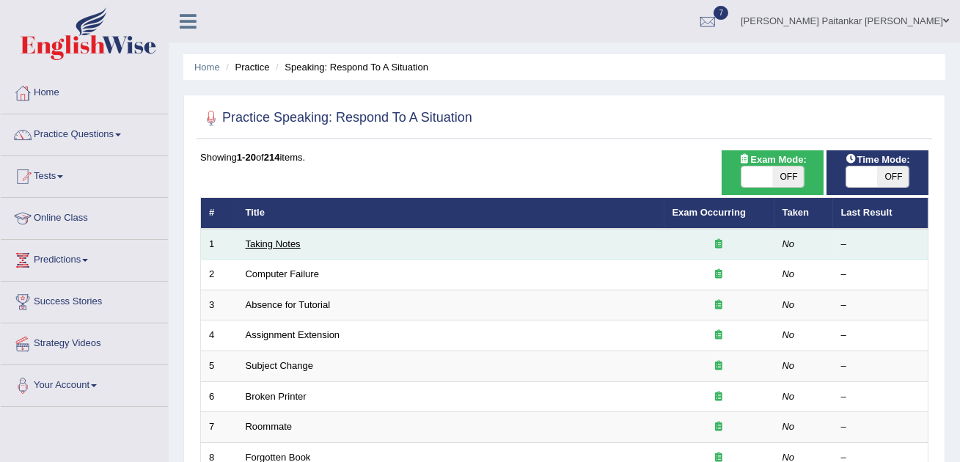
click at [281, 238] on link "Taking Notes" at bounding box center [273, 243] width 55 height 11
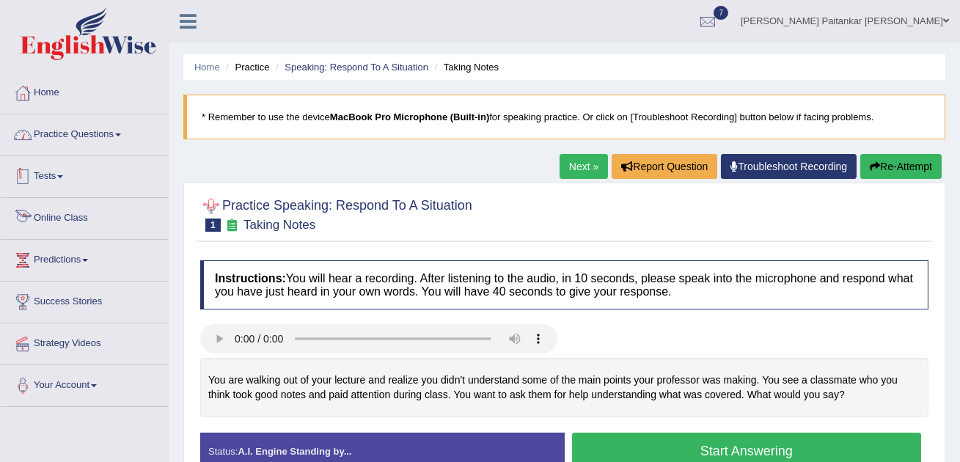
click at [103, 128] on link "Practice Questions" at bounding box center [84, 132] width 167 height 37
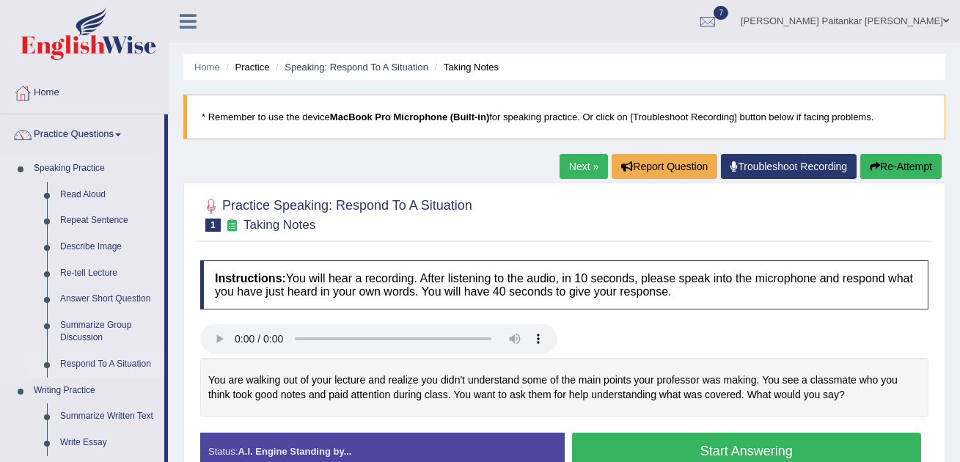
click at [82, 352] on link "Respond To A Situation" at bounding box center [109, 364] width 111 height 26
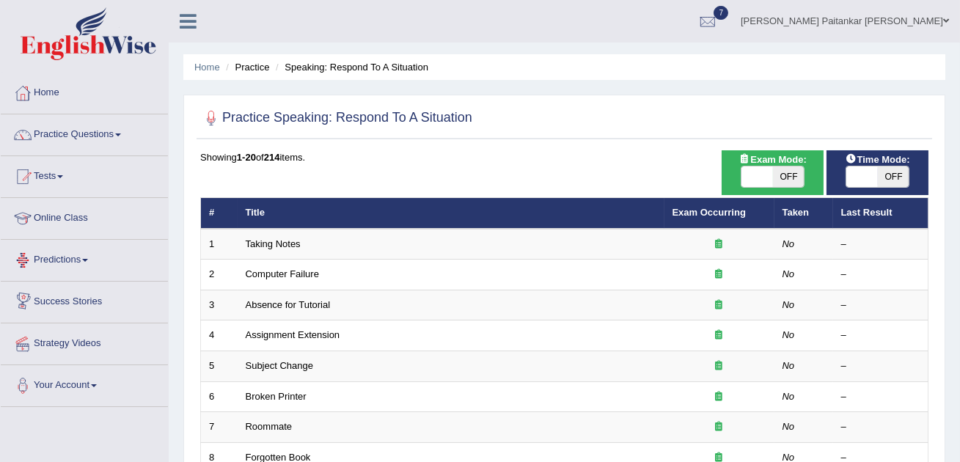
click at [802, 185] on span "OFF" at bounding box center [789, 176] width 32 height 21
checkbox input "true"
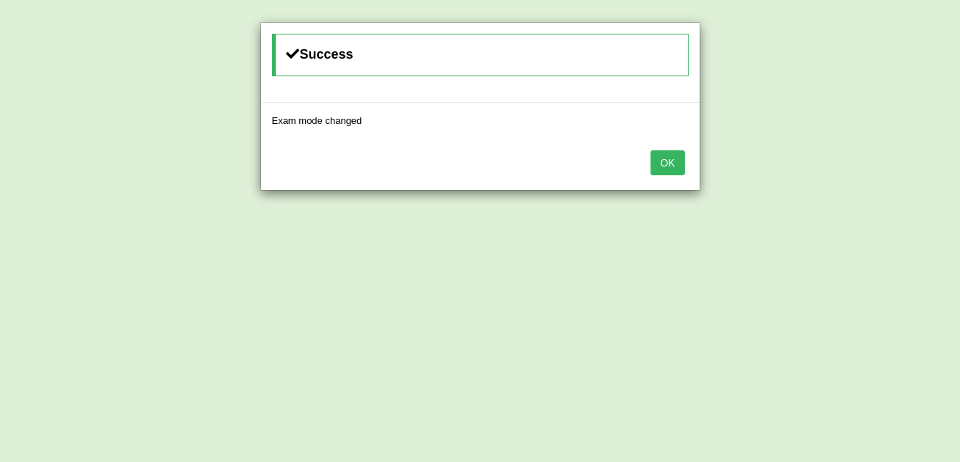
click at [672, 158] on button "OK" at bounding box center [667, 162] width 34 height 25
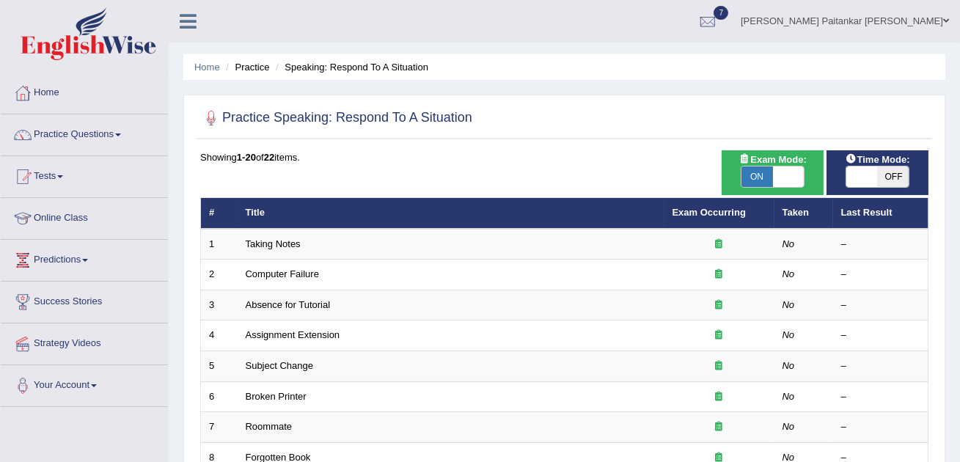
click at [893, 166] on span "OFF" at bounding box center [893, 176] width 32 height 21
checkbox input "true"
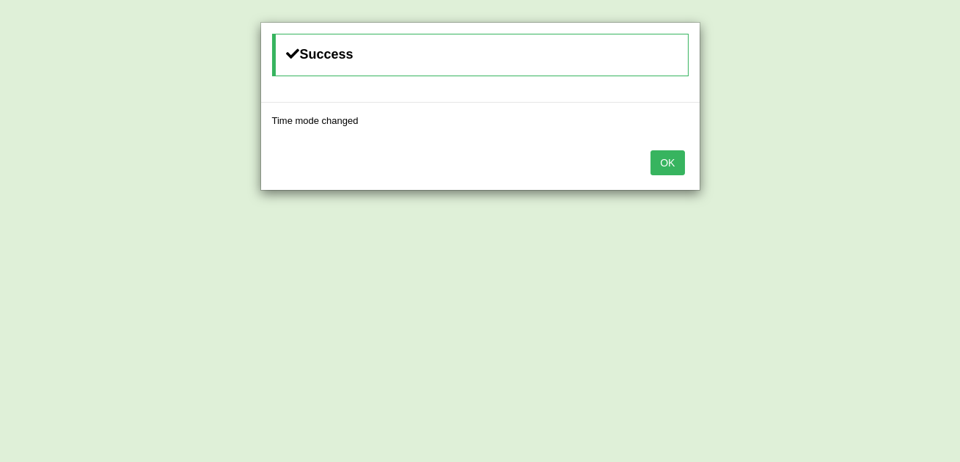
click at [658, 159] on button "OK" at bounding box center [667, 162] width 34 height 25
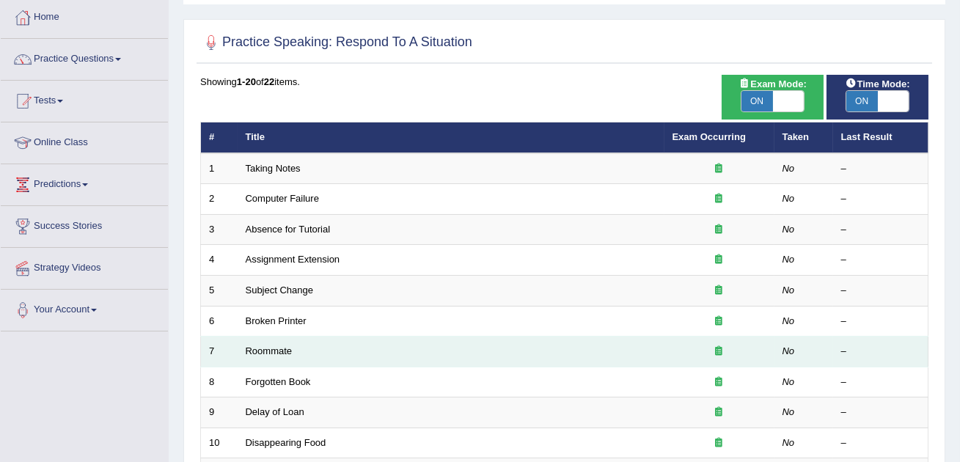
scroll to position [33, 0]
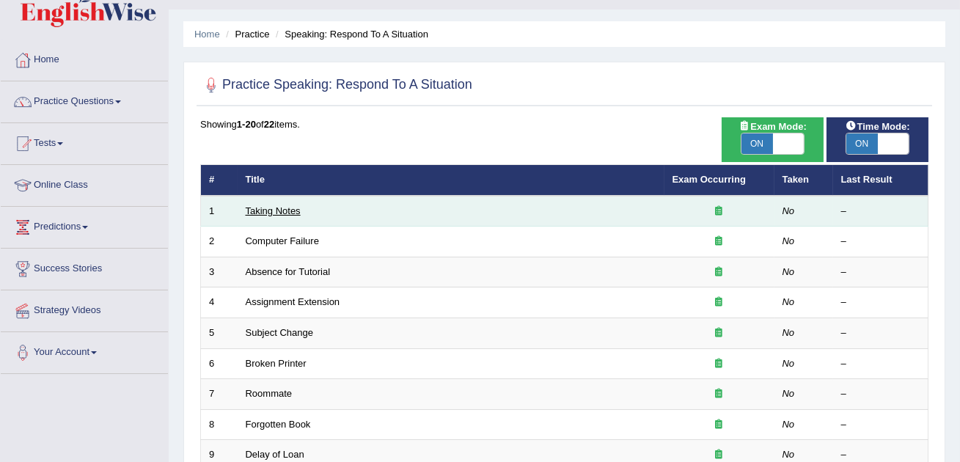
click at [272, 214] on link "Taking Notes" at bounding box center [273, 210] width 55 height 11
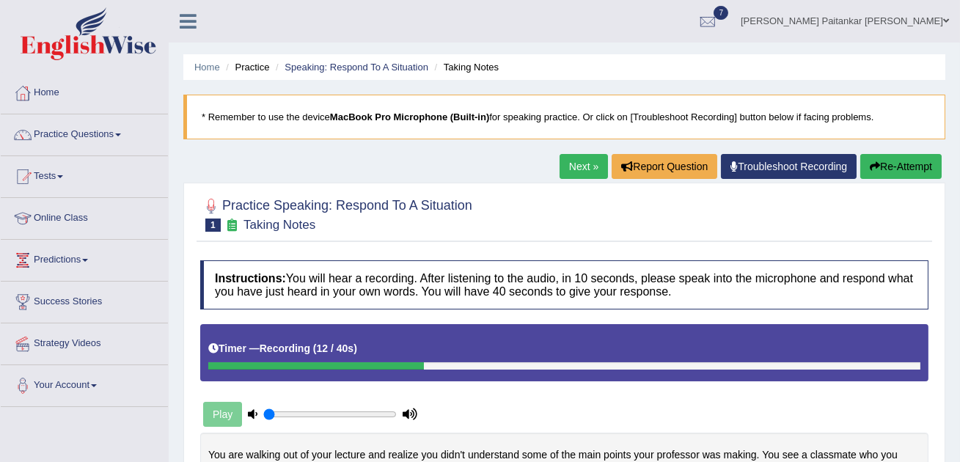
click at [910, 143] on div "Home Practice Speaking: Respond To A Situation Taking Notes * Remember to use t…" at bounding box center [564, 366] width 791 height 733
click at [904, 165] on button "Re-Attempt" at bounding box center [900, 166] width 81 height 25
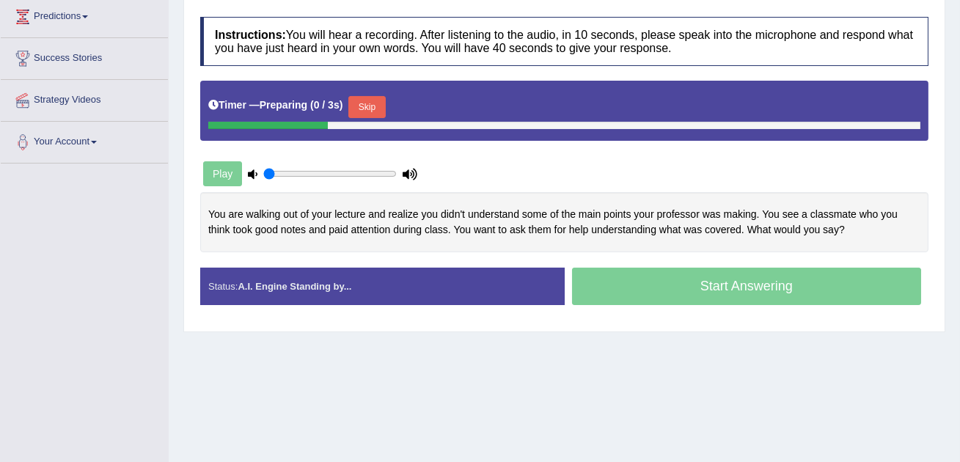
scroll to position [249, 0]
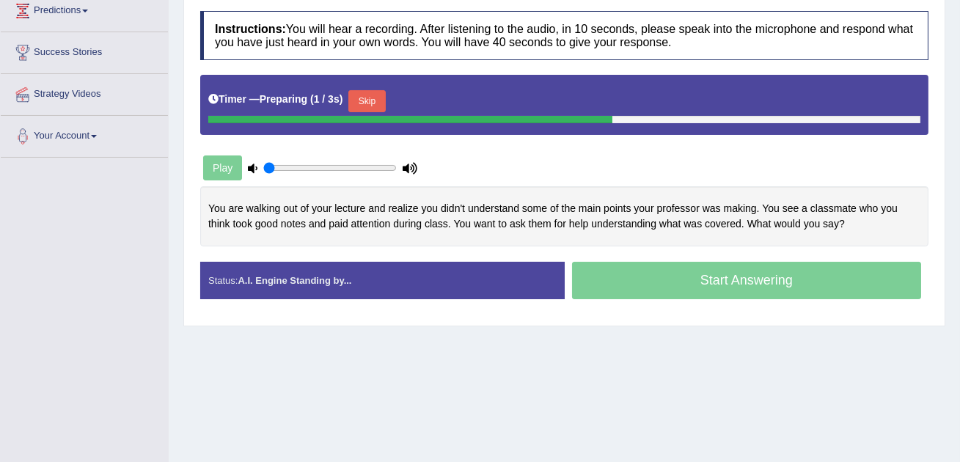
click at [383, 100] on button "Skip" at bounding box center [366, 101] width 37 height 22
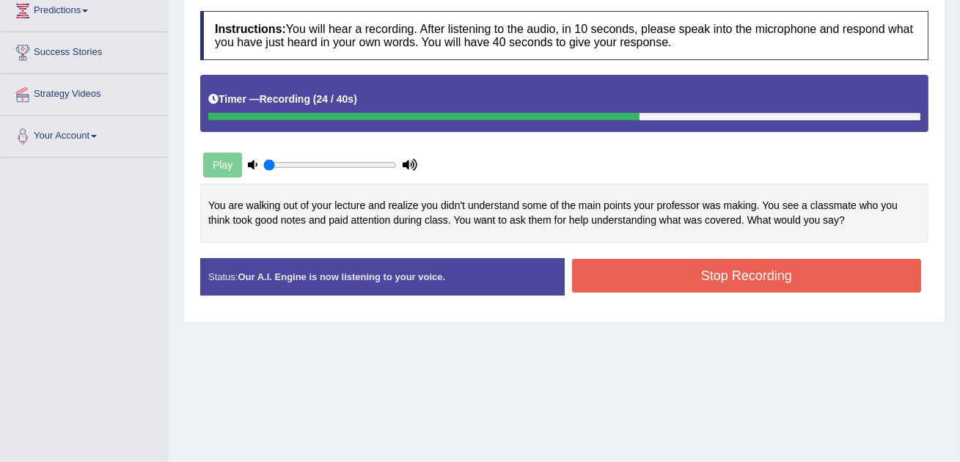
click at [663, 276] on button "Stop Recording" at bounding box center [747, 276] width 350 height 34
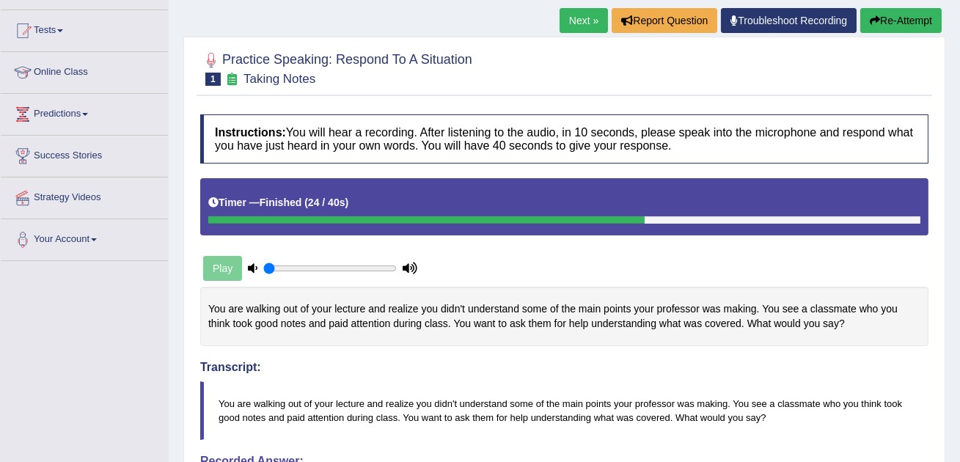
scroll to position [78, 0]
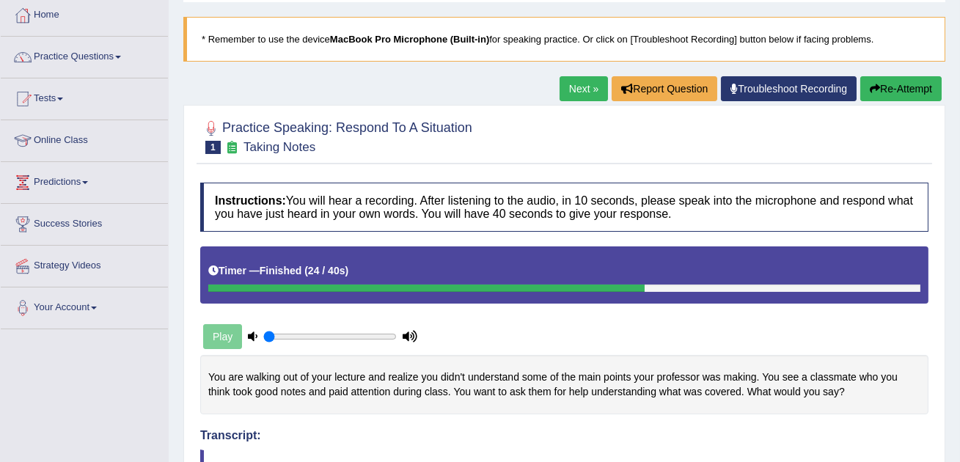
click at [566, 94] on link "Next »" at bounding box center [583, 88] width 48 height 25
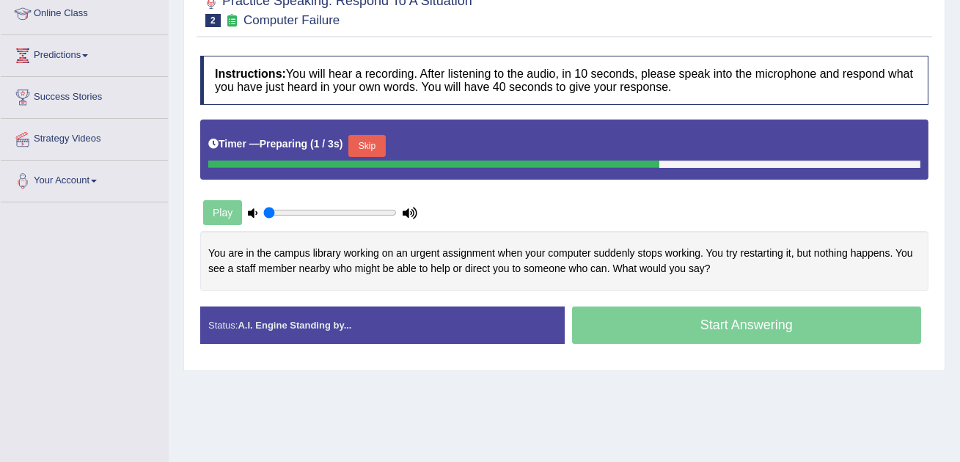
scroll to position [206, 0]
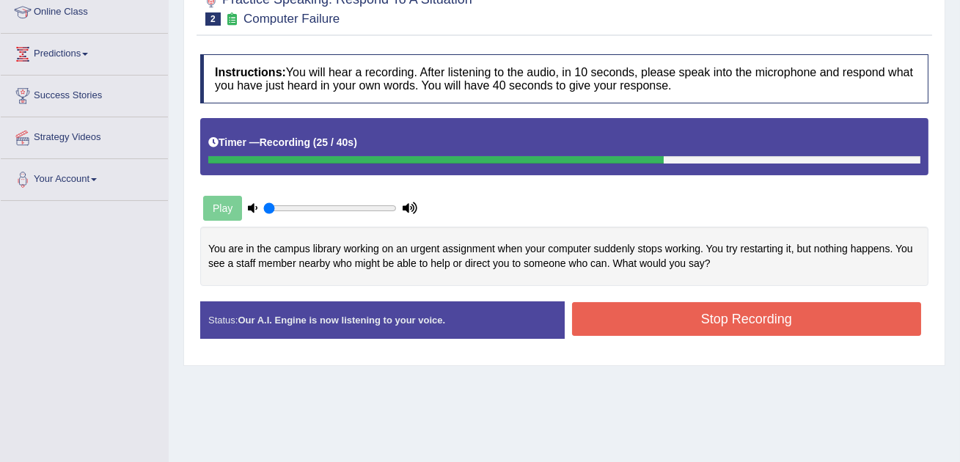
click at [709, 310] on button "Stop Recording" at bounding box center [747, 319] width 350 height 34
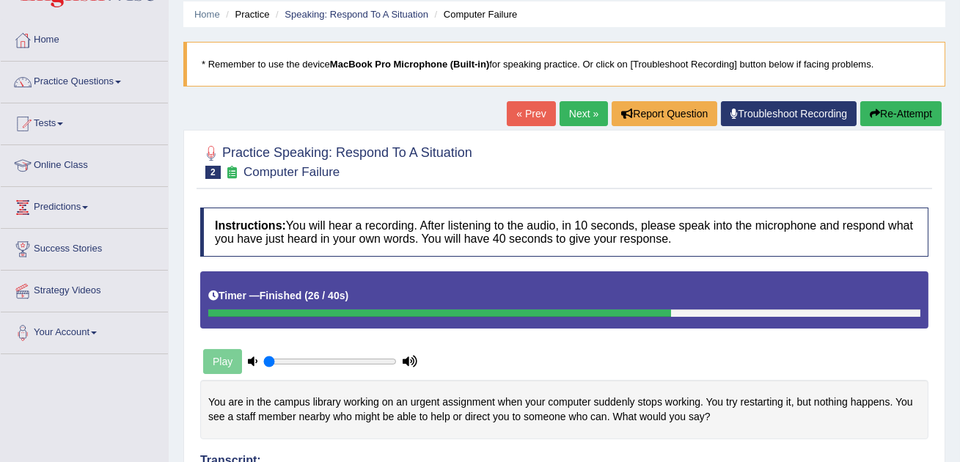
scroll to position [34, 0]
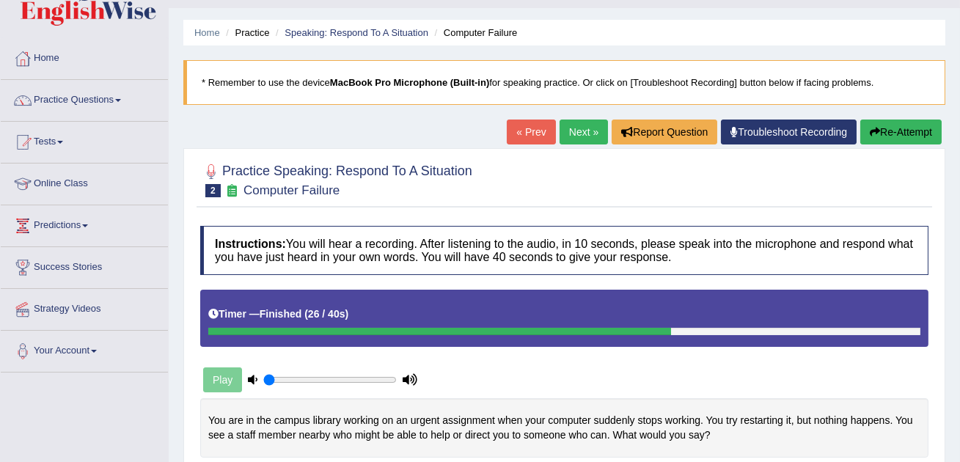
click at [572, 128] on link "Next »" at bounding box center [583, 131] width 48 height 25
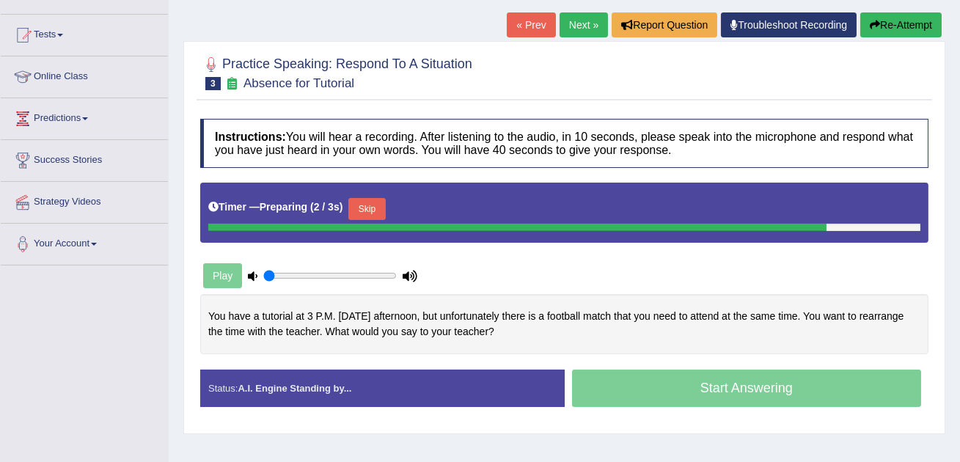
scroll to position [145, 0]
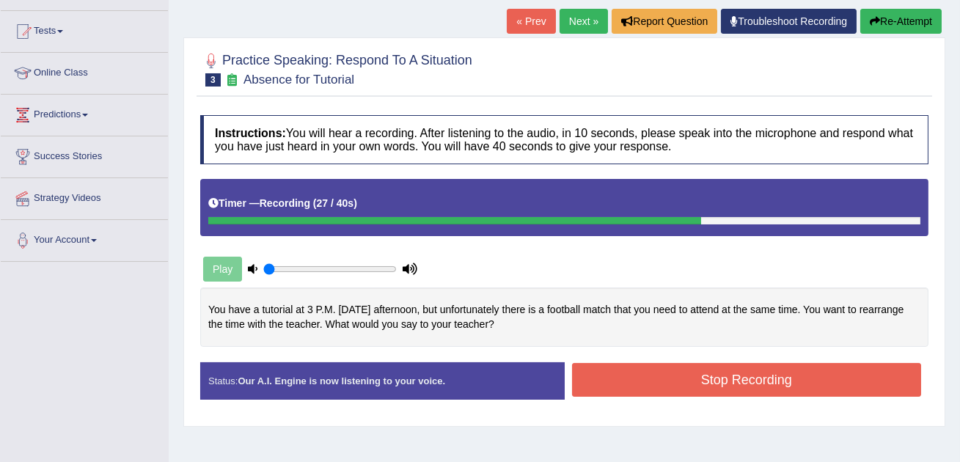
click at [762, 377] on button "Stop Recording" at bounding box center [747, 380] width 350 height 34
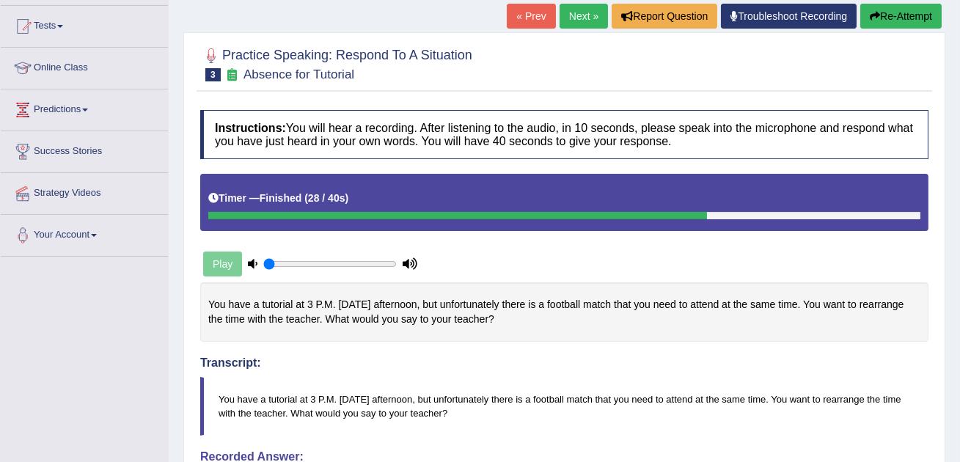
scroll to position [114, 0]
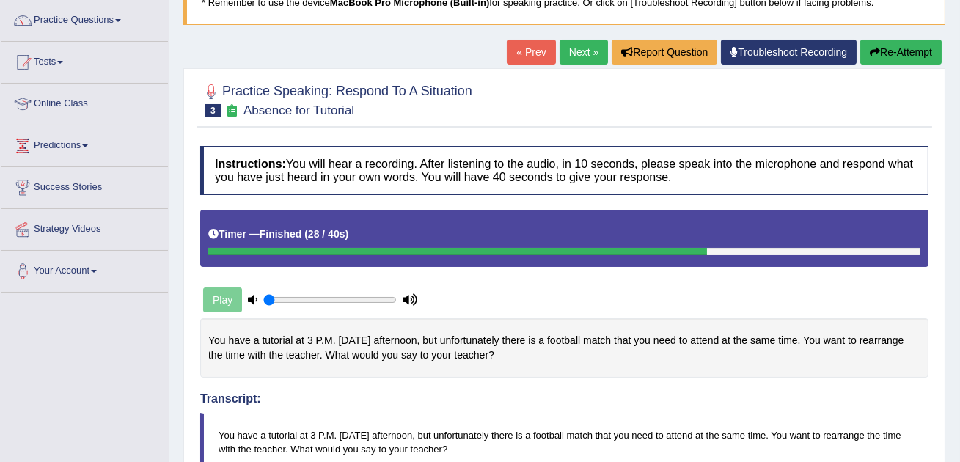
click at [559, 43] on link "Next »" at bounding box center [583, 52] width 48 height 25
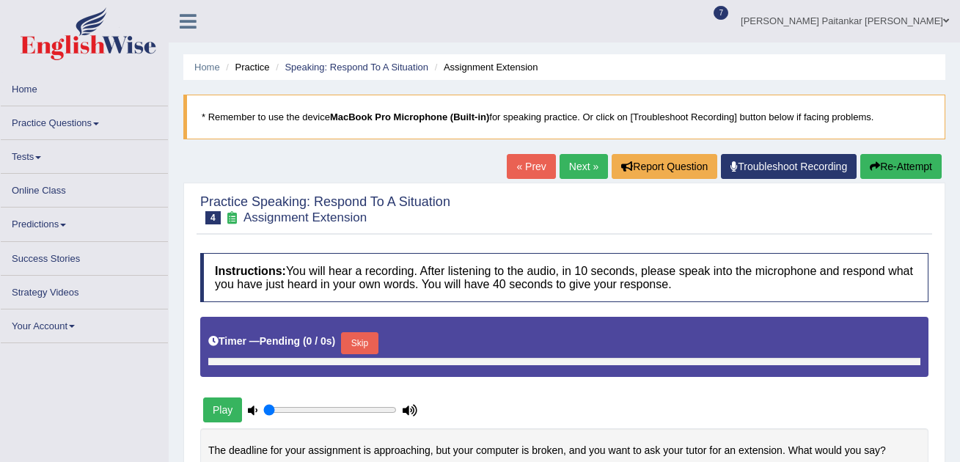
scroll to position [165, 0]
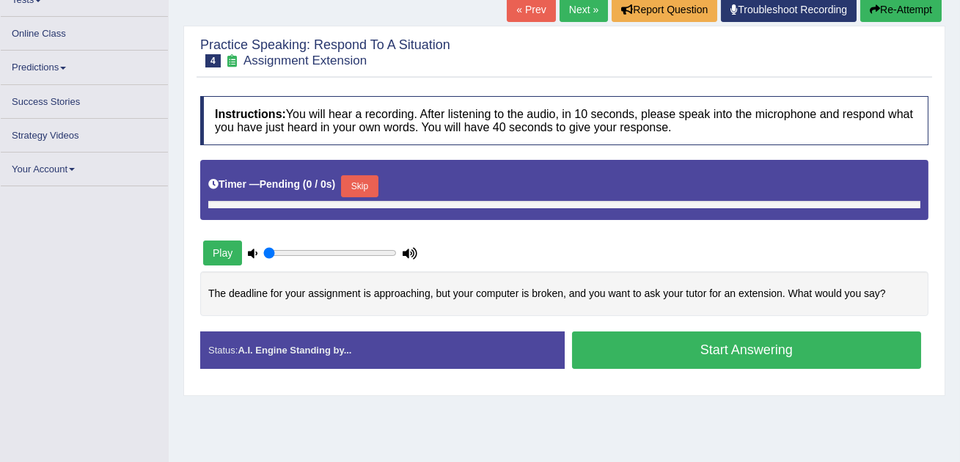
type input "0.05"
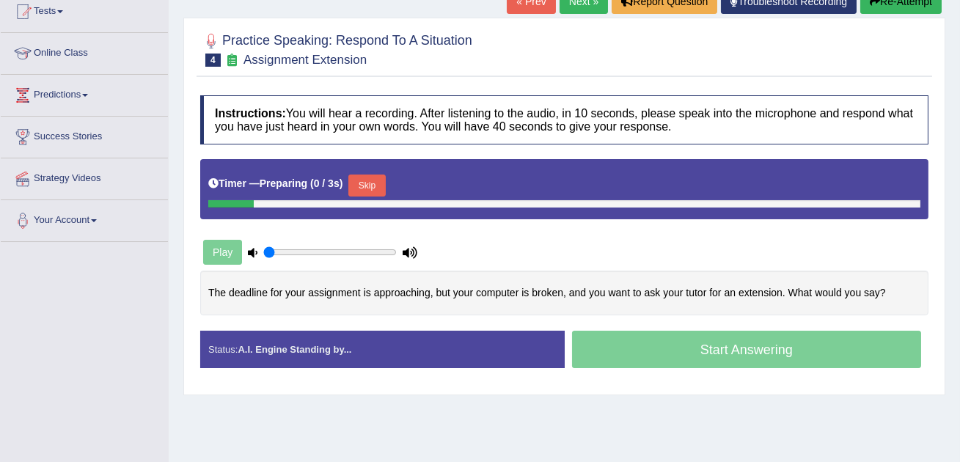
scroll to position [200, 0]
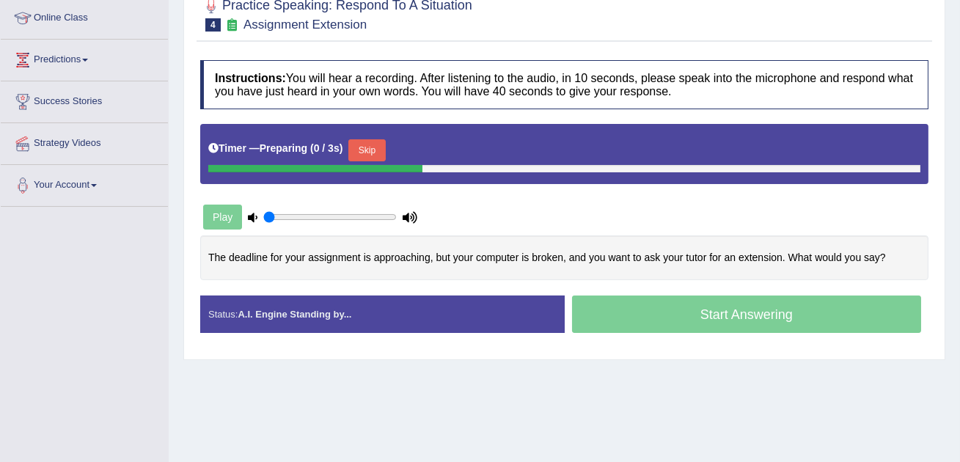
click at [367, 145] on button "Skip" at bounding box center [366, 150] width 37 height 22
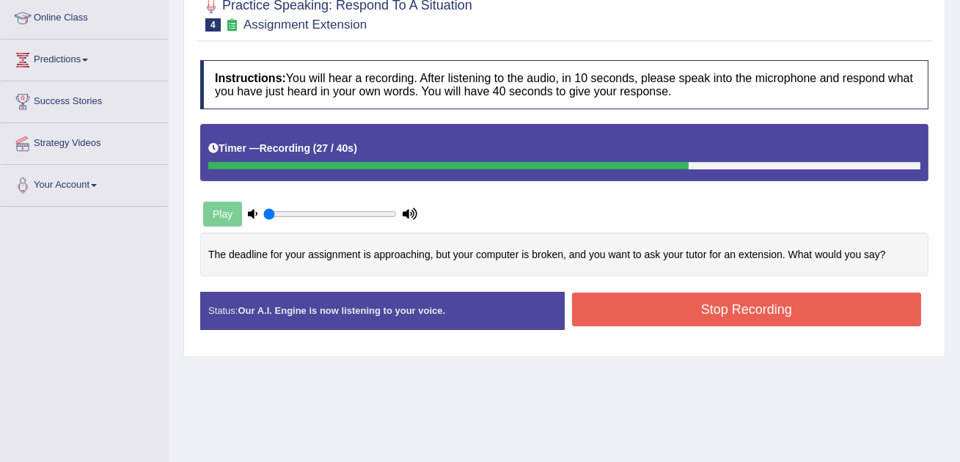
click at [777, 311] on button "Stop Recording" at bounding box center [747, 309] width 350 height 34
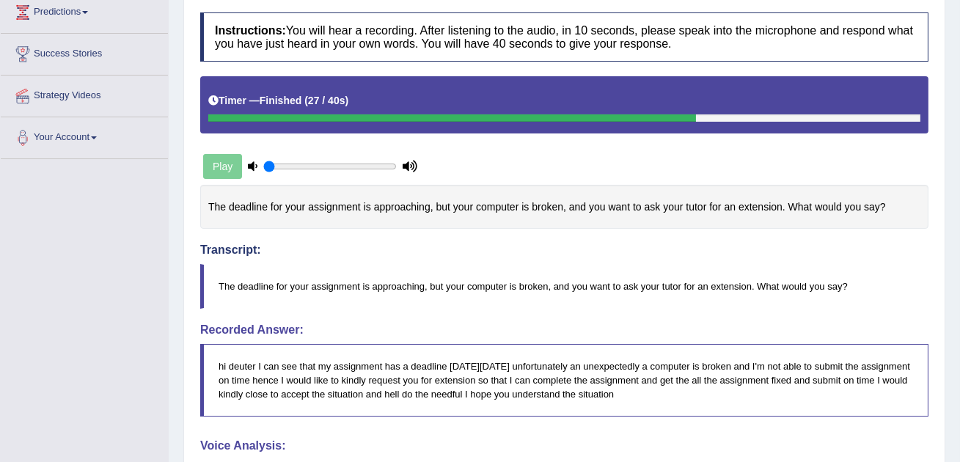
scroll to position [0, 0]
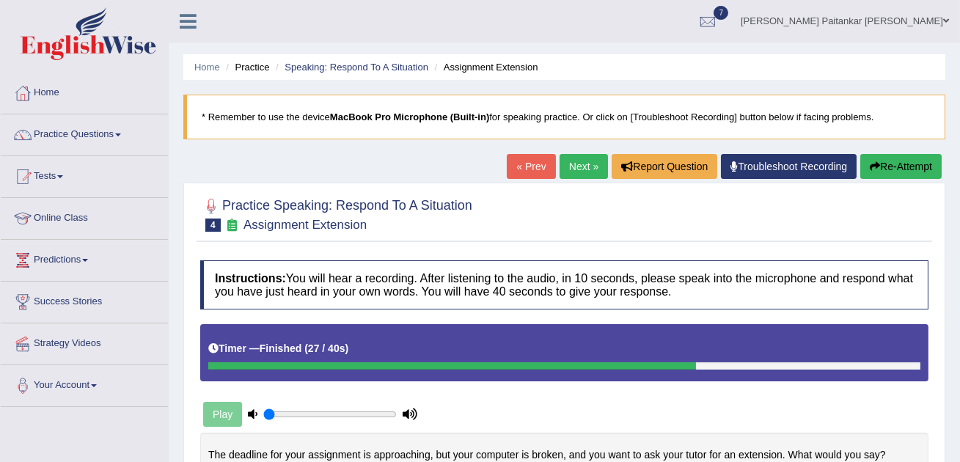
click at [574, 172] on link "Next »" at bounding box center [583, 166] width 48 height 25
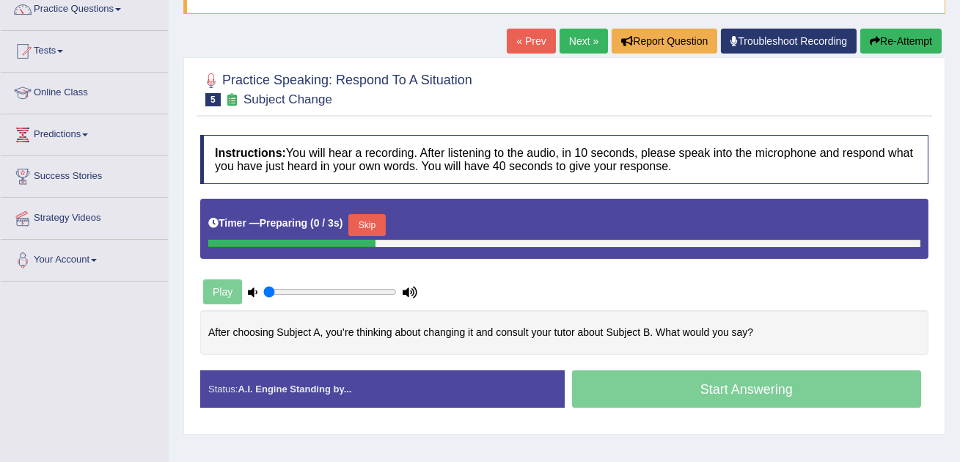
scroll to position [147, 0]
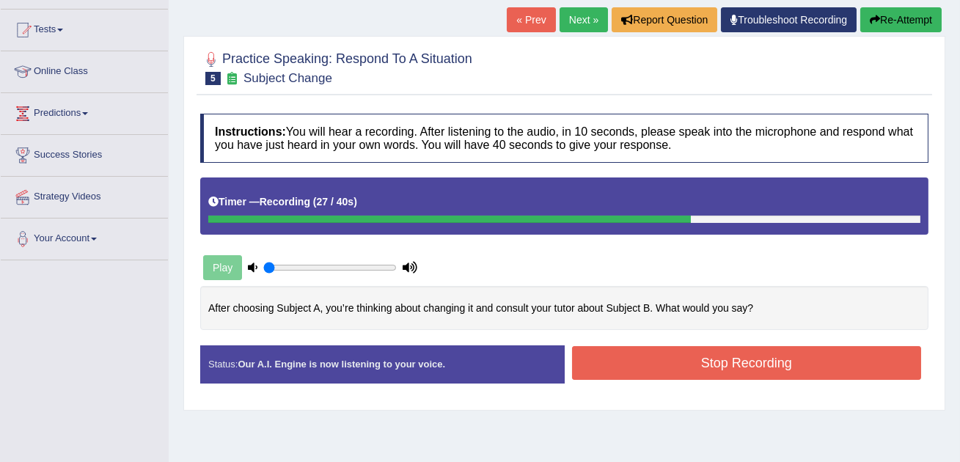
click at [598, 347] on button "Stop Recording" at bounding box center [747, 363] width 350 height 34
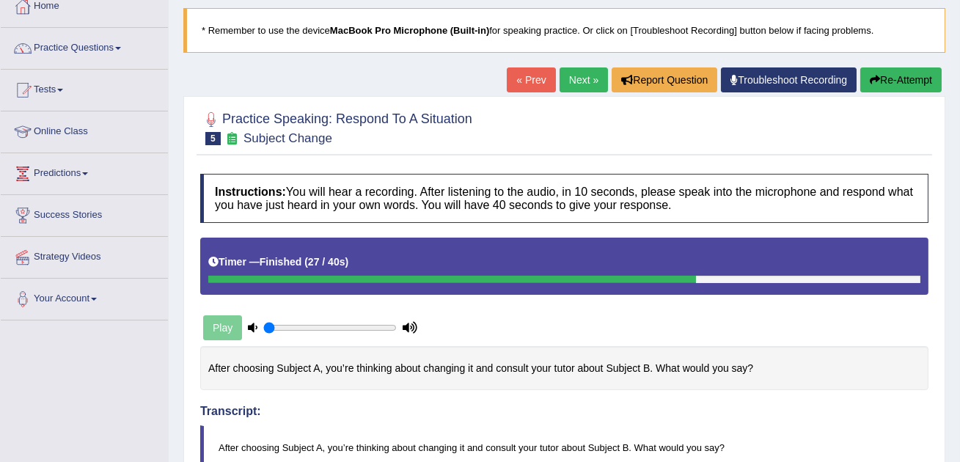
scroll to position [66, 0]
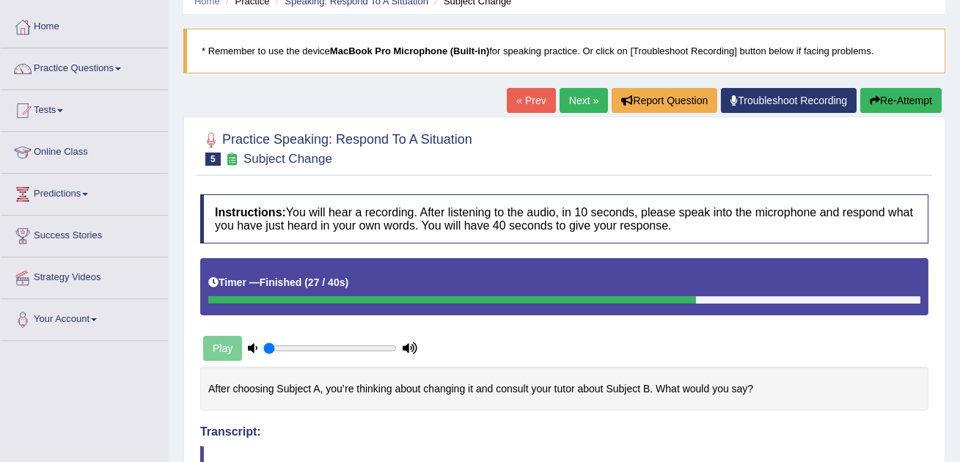
click at [579, 104] on link "Next »" at bounding box center [583, 100] width 48 height 25
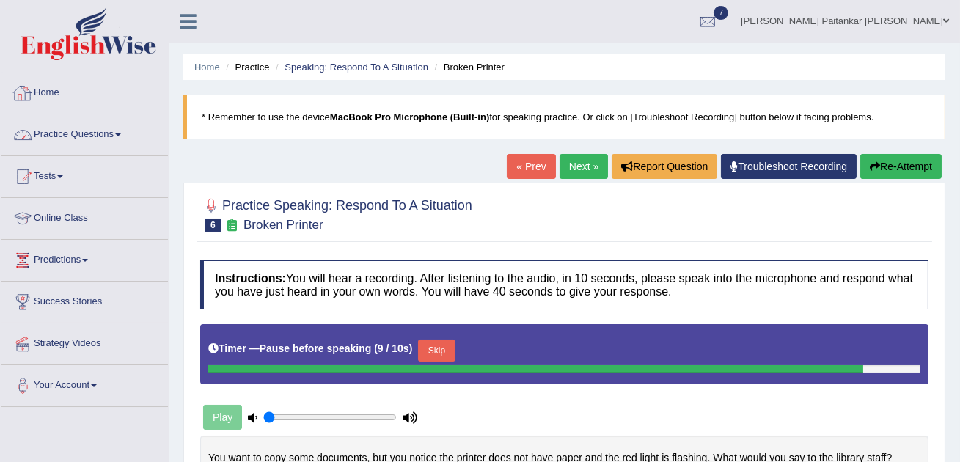
click at [65, 93] on link "Home" at bounding box center [84, 91] width 167 height 37
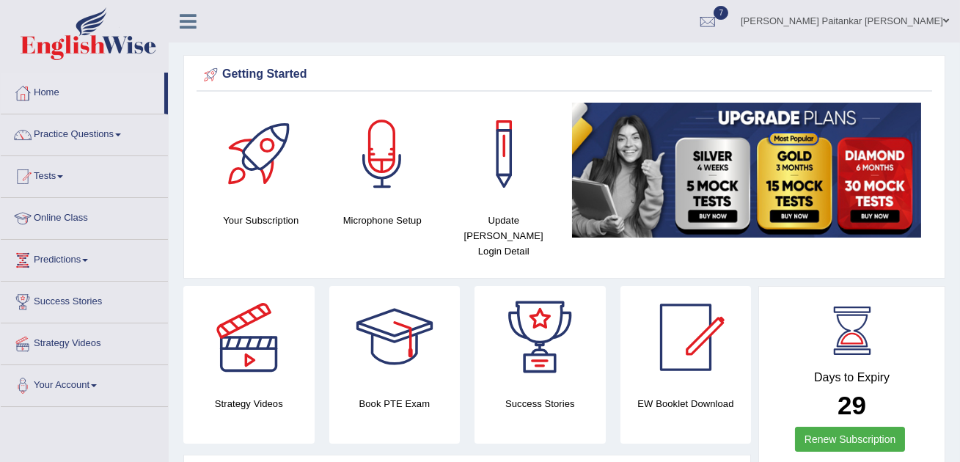
click at [37, 31] on img at bounding box center [89, 33] width 136 height 53
click at [59, 143] on link "Practice Questions" at bounding box center [84, 132] width 167 height 37
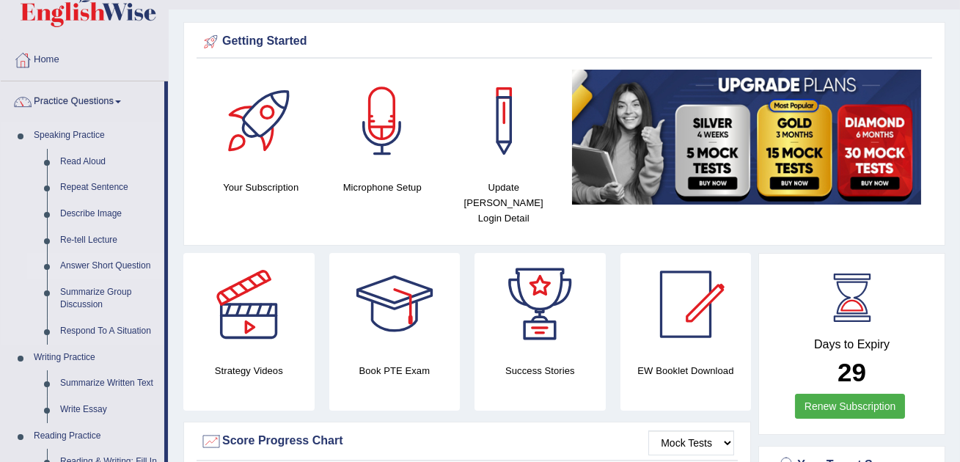
scroll to position [37, 0]
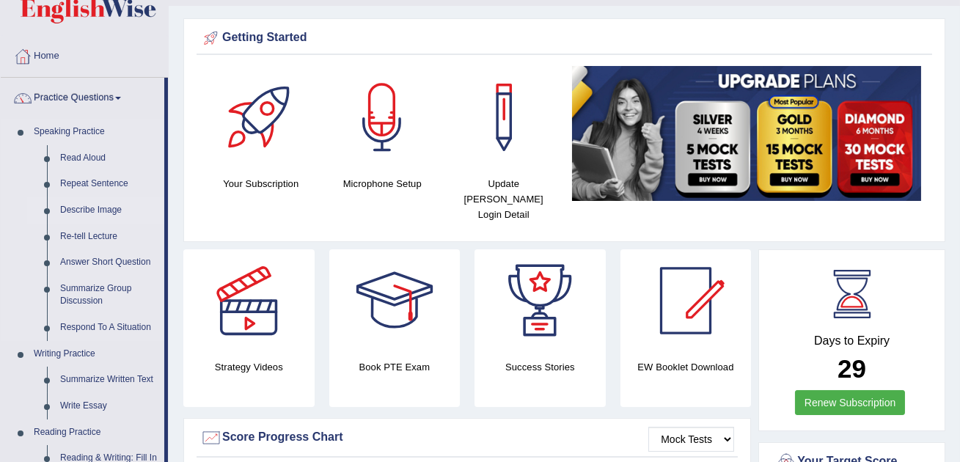
click at [96, 205] on link "Describe Image" at bounding box center [109, 210] width 111 height 26
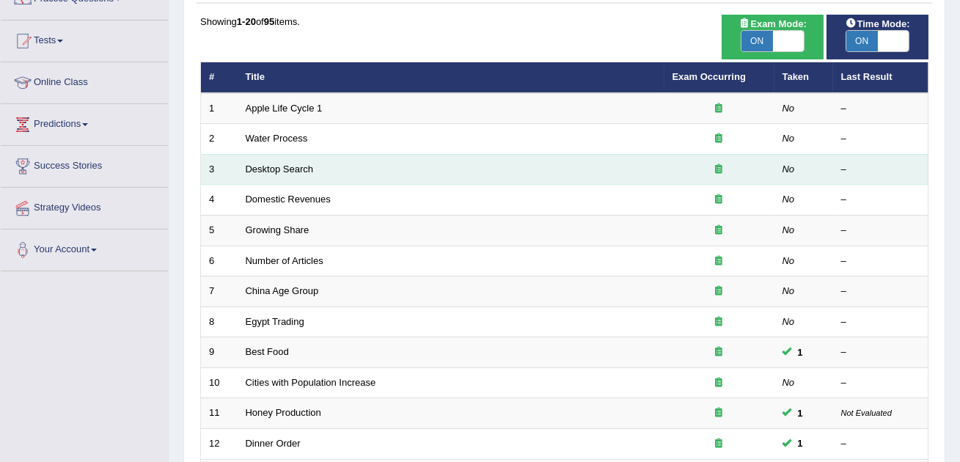
scroll to position [142, 0]
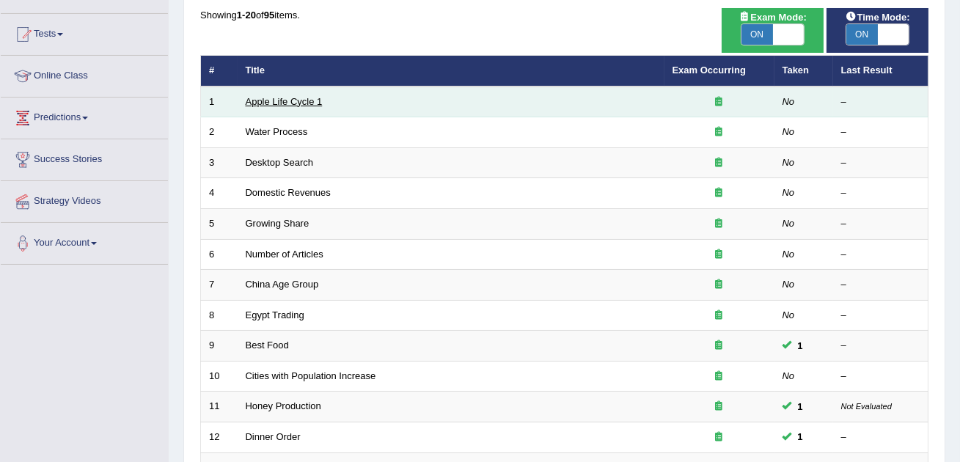
click at [298, 100] on link "Apple Life Cycle 1" at bounding box center [284, 101] width 77 height 11
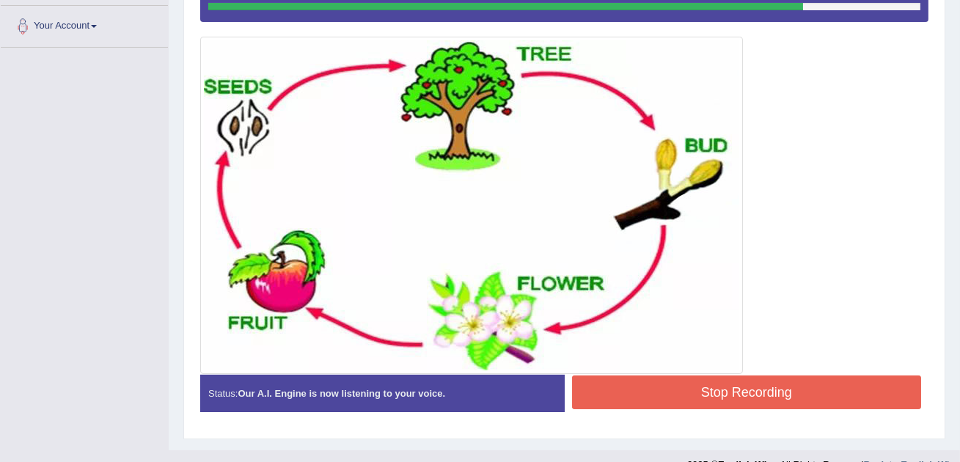
scroll to position [378, 0]
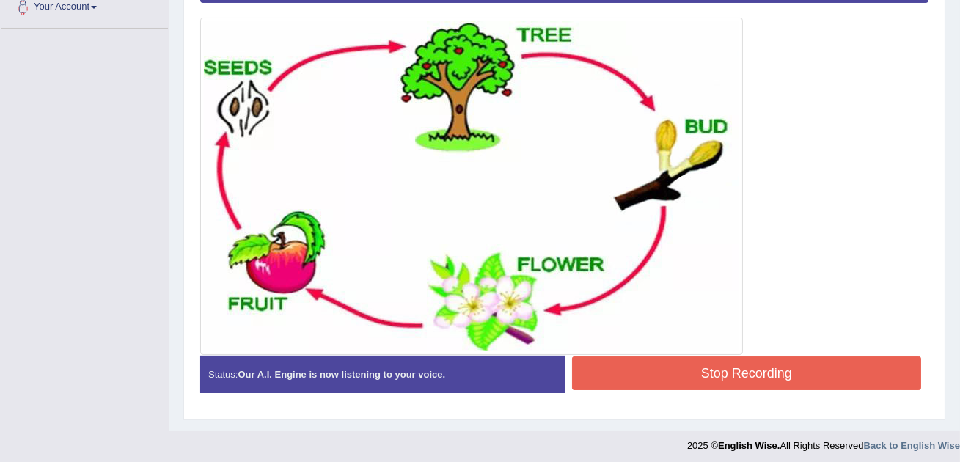
click at [669, 373] on button "Stop Recording" at bounding box center [747, 373] width 350 height 34
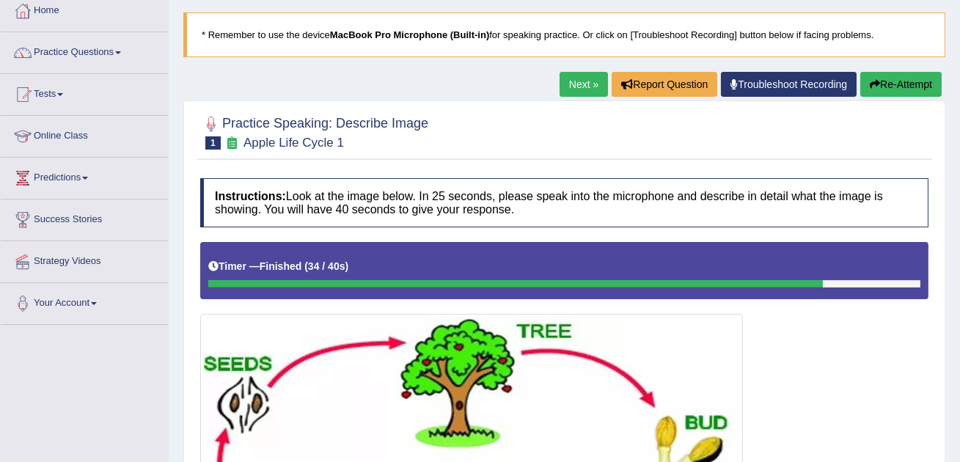
scroll to position [93, 0]
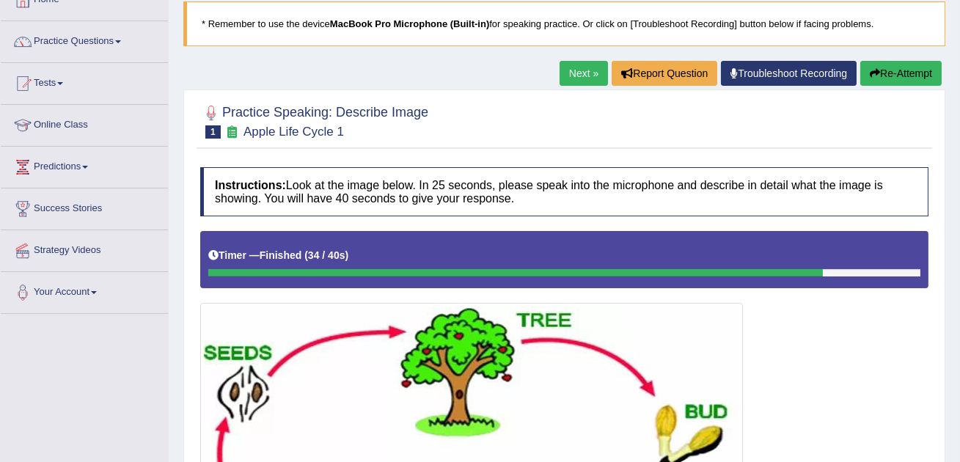
click at [566, 64] on link "Next »" at bounding box center [583, 73] width 48 height 25
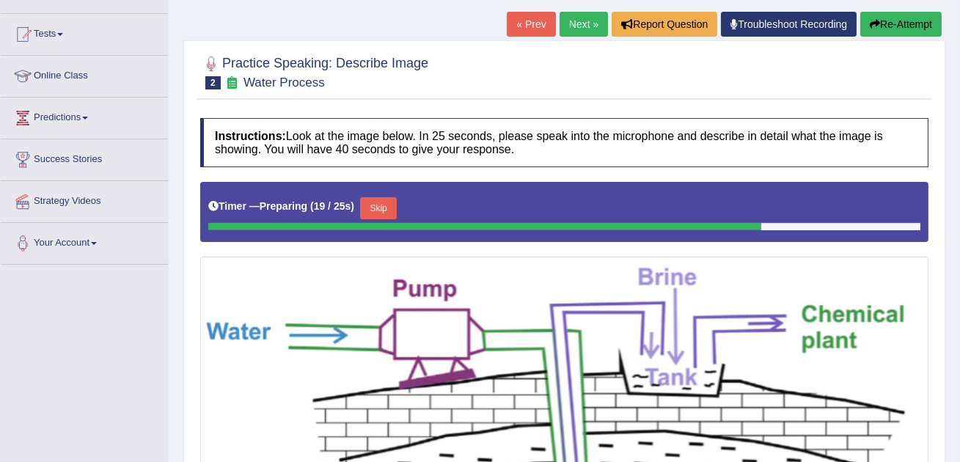
scroll to position [57, 0]
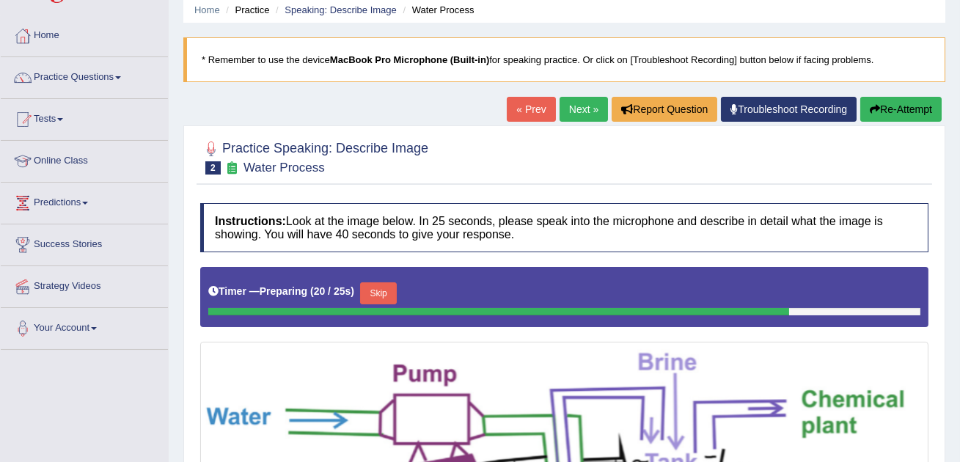
click at [897, 107] on button "Re-Attempt" at bounding box center [900, 109] width 81 height 25
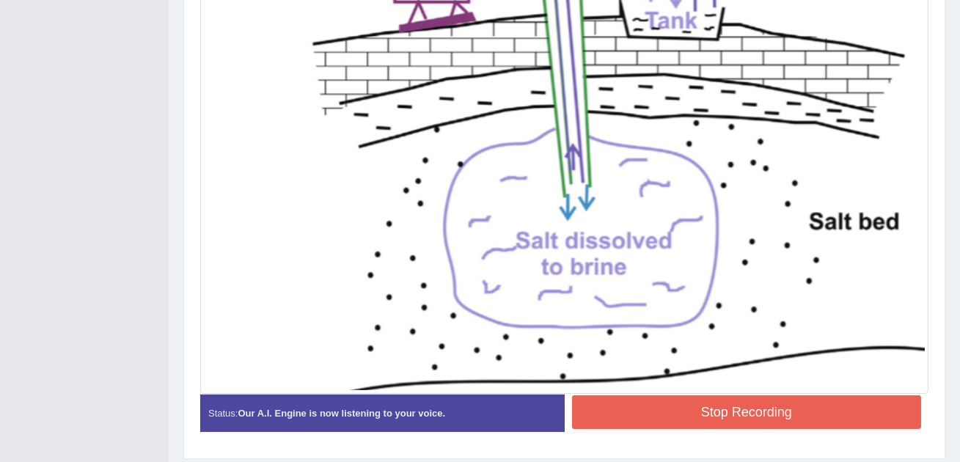
scroll to position [540, 0]
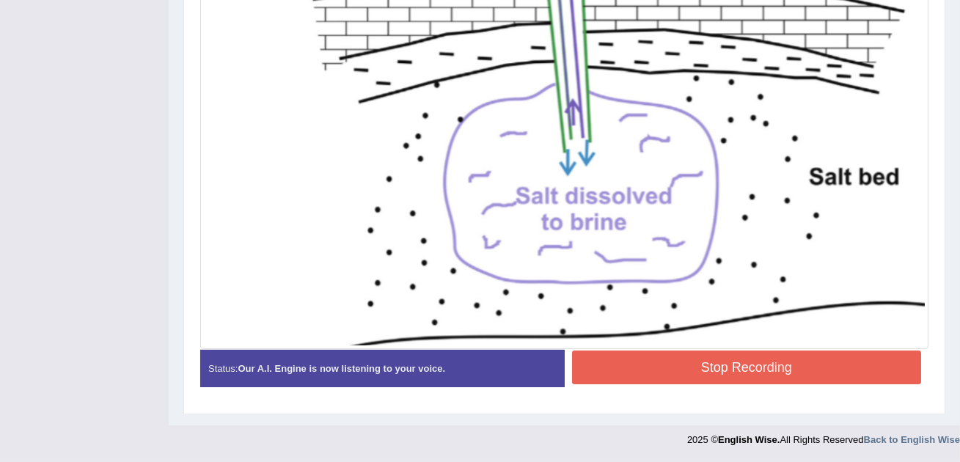
click at [782, 372] on button "Stop Recording" at bounding box center [747, 367] width 350 height 34
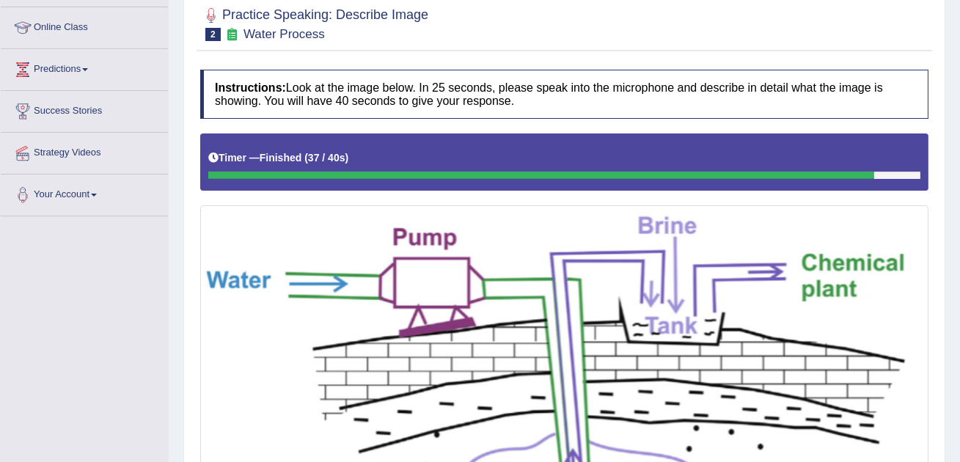
scroll to position [0, 0]
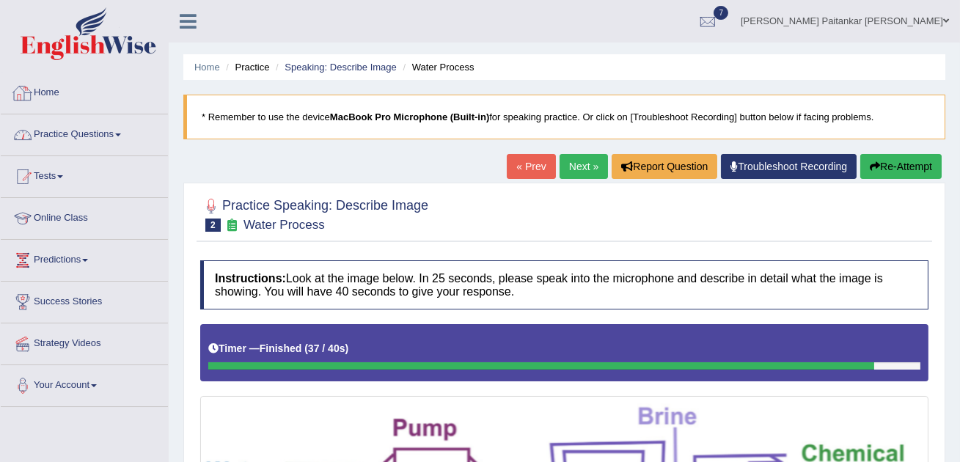
click at [79, 120] on link "Practice Questions" at bounding box center [84, 132] width 167 height 37
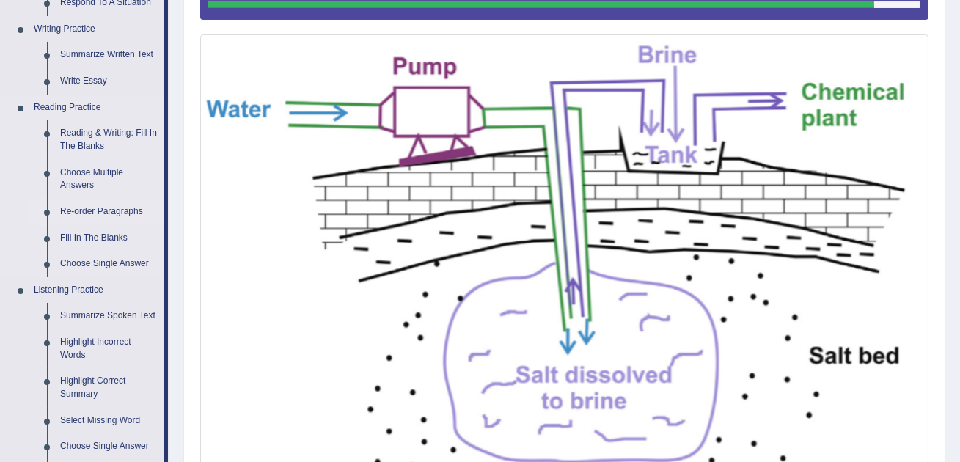
scroll to position [359, 0]
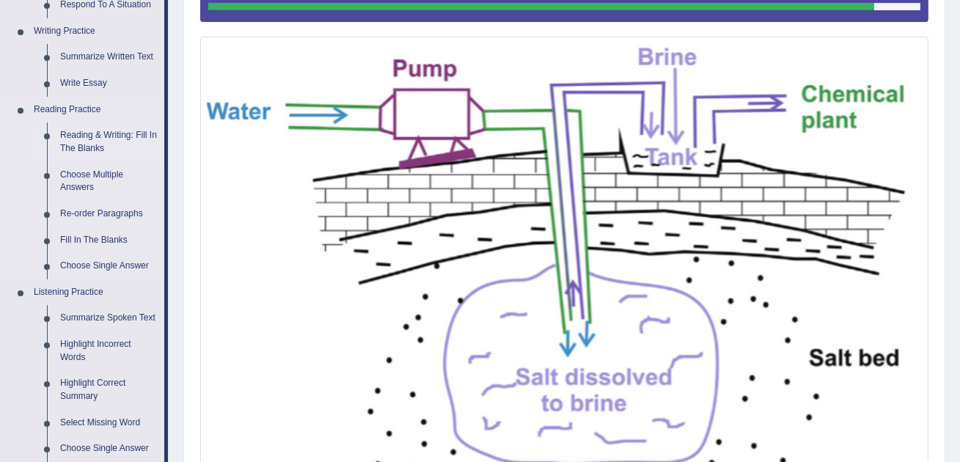
click at [102, 151] on link "Reading & Writing: Fill In The Blanks" at bounding box center [109, 141] width 111 height 39
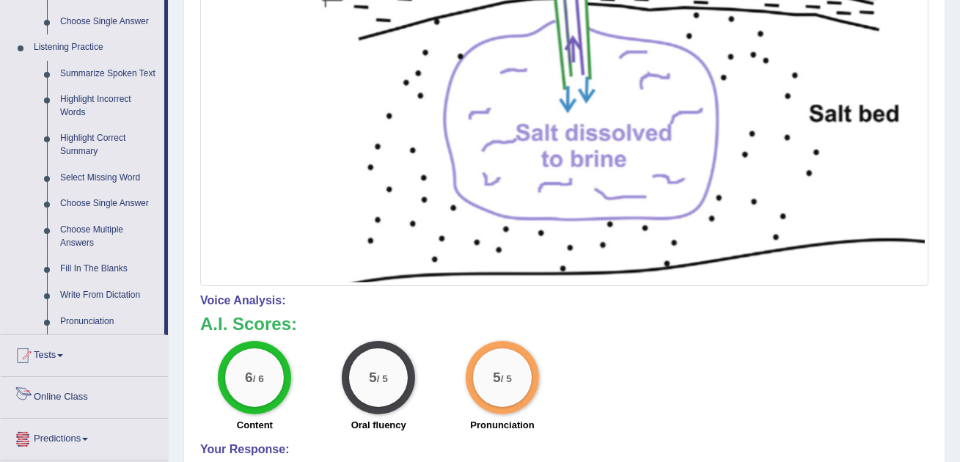
scroll to position [837, 0]
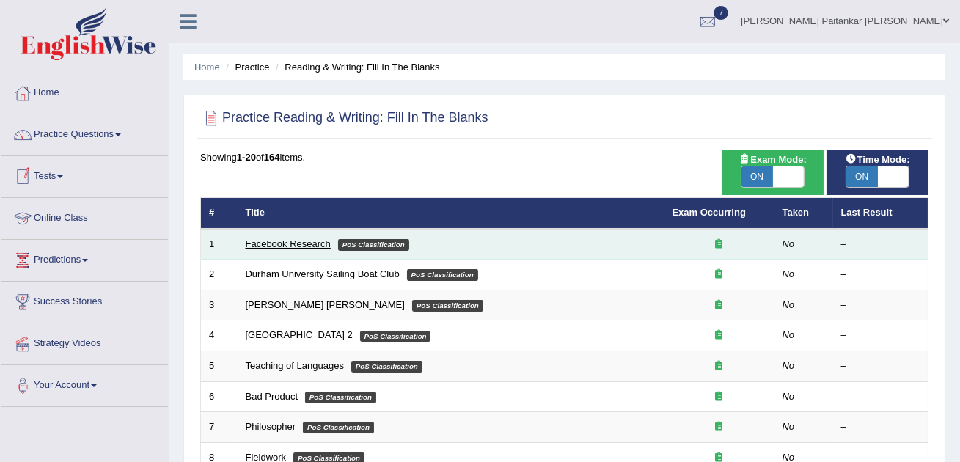
click at [300, 246] on link "Facebook Research" at bounding box center [288, 243] width 85 height 11
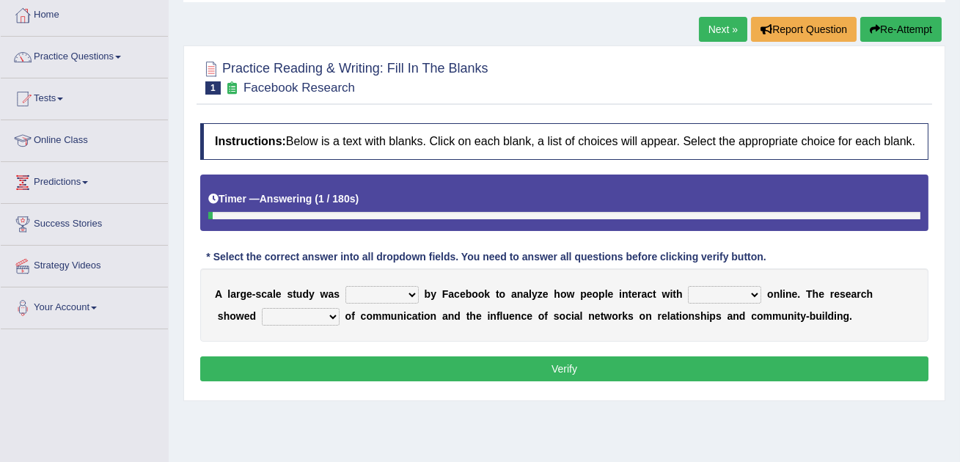
scroll to position [69, 0]
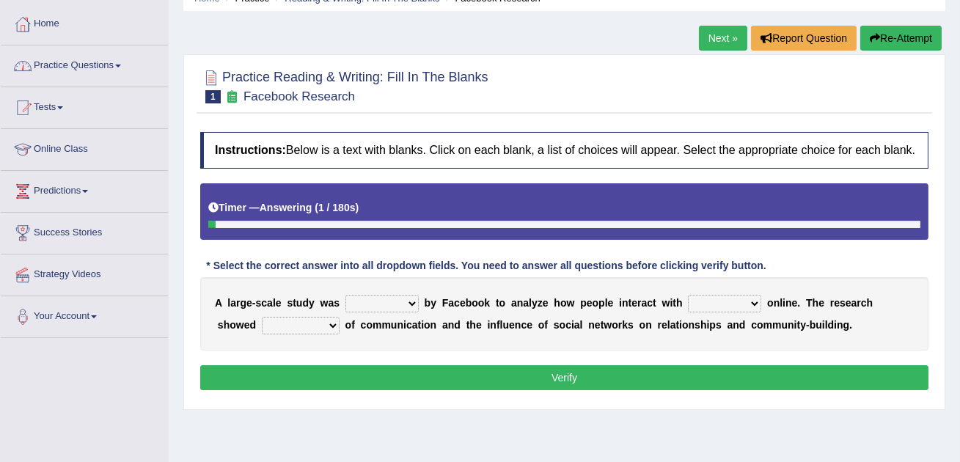
click at [133, 64] on link "Practice Questions" at bounding box center [84, 63] width 167 height 37
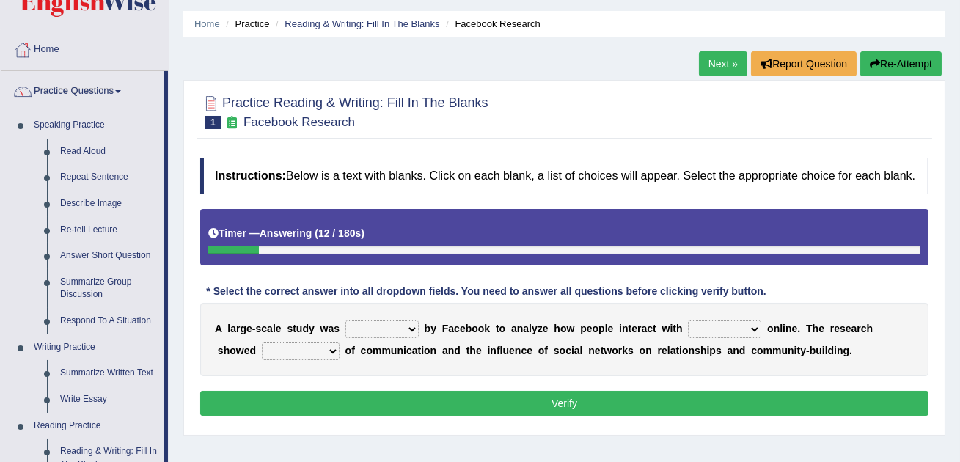
scroll to position [40, 0]
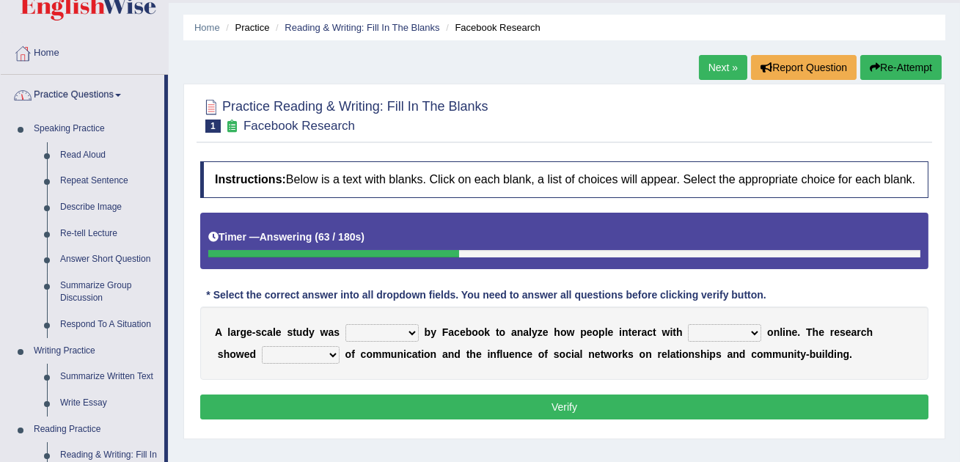
click at [886, 65] on button "Re-Attempt" at bounding box center [900, 67] width 81 height 25
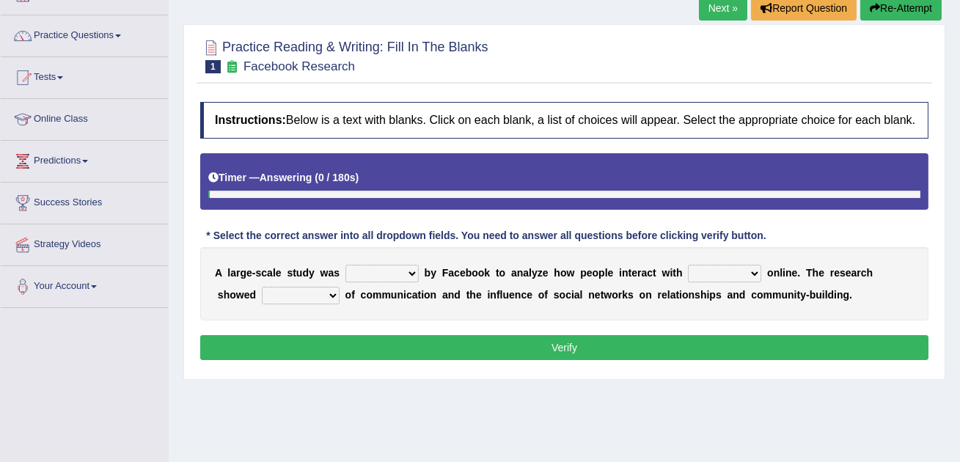
scroll to position [98, 0]
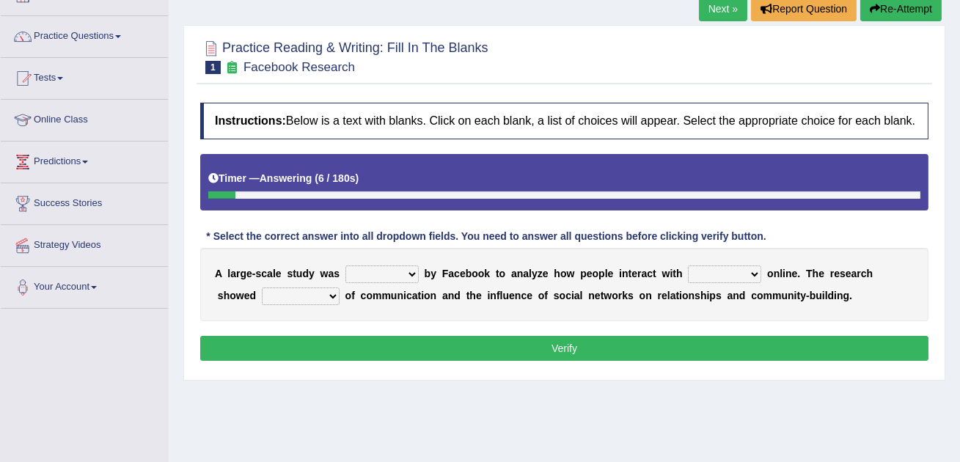
click at [410, 283] on select "surveyed had asked made" at bounding box center [381, 274] width 73 height 18
select select "surveyed"
click at [756, 295] on div "A l a r g e - s c a l e s t u d y w a s surveyed had asked made b y F a c e b o…" at bounding box center [564, 284] width 728 height 73
click at [739, 295] on div "A l a r g e - s c a l e s t u d y w a s surveyed had asked made b y F a c e b o…" at bounding box center [564, 284] width 728 height 73
click at [737, 283] on select "together all each other another" at bounding box center [724, 274] width 73 height 18
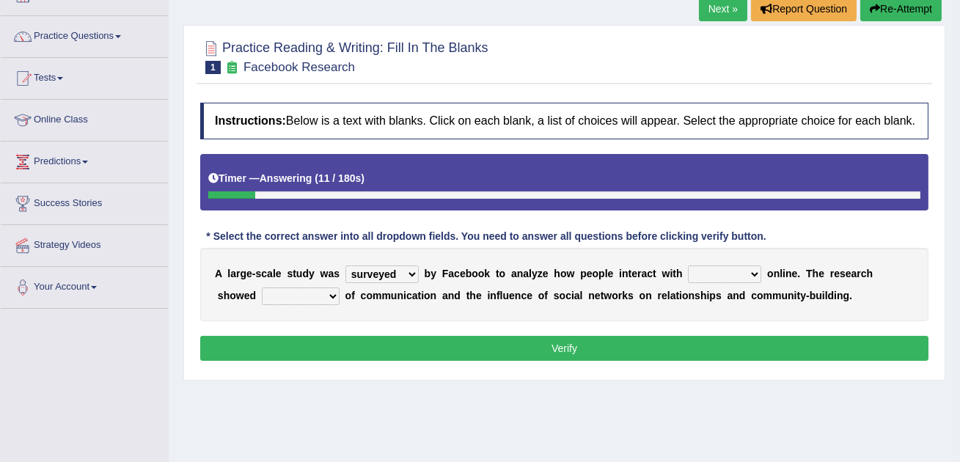
select select "each other"
click at [320, 305] on select "advantages standards fellowships patterns" at bounding box center [301, 296] width 78 height 18
select select "advantages"
click at [369, 359] on button "Verify" at bounding box center [564, 348] width 728 height 25
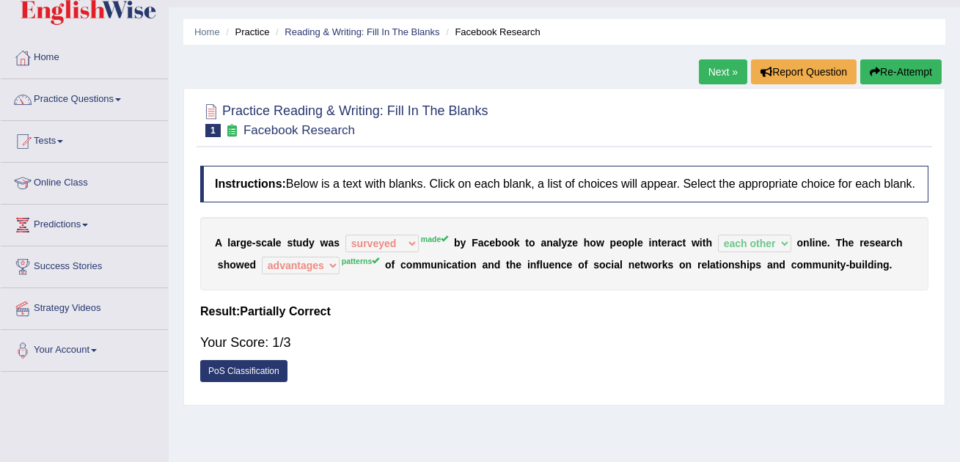
scroll to position [0, 0]
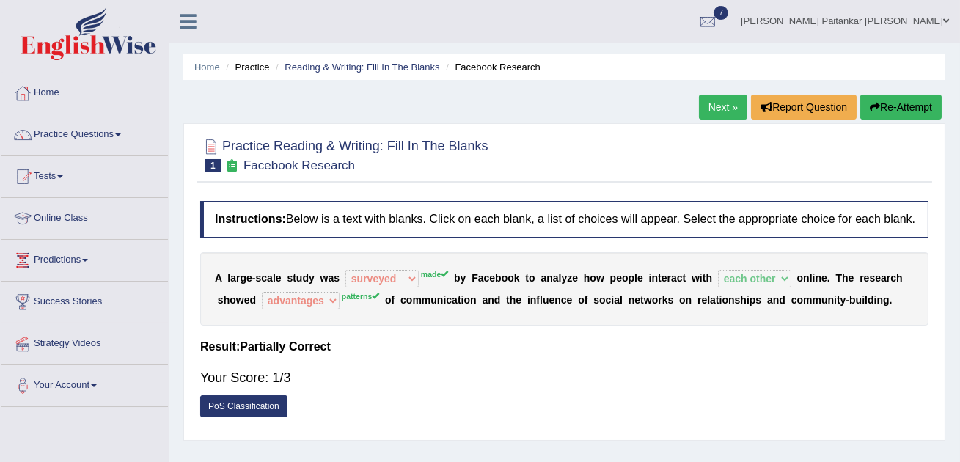
click at [730, 106] on link "Next »" at bounding box center [723, 107] width 48 height 25
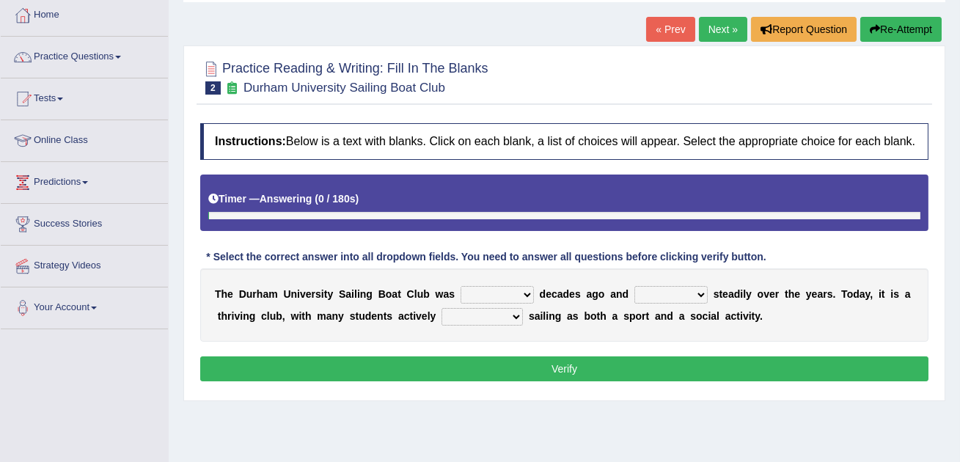
scroll to position [82, 0]
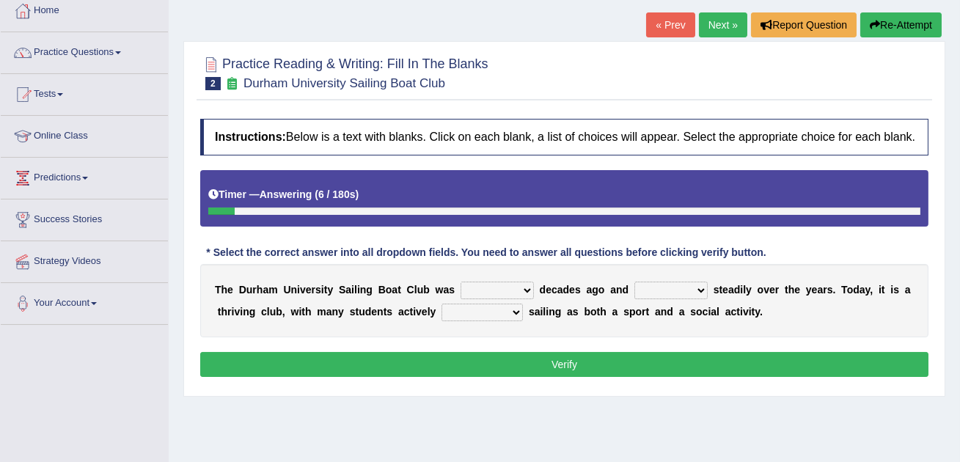
click at [494, 299] on select "found fund founded find" at bounding box center [496, 290] width 73 height 18
select select "found"
click at [654, 299] on select "grow growing has grown grown" at bounding box center [670, 290] width 73 height 18
select select "has grown"
click at [782, 330] on div "T h e D u r h a m U n i v e r s i t y S a i l i n g B o a t C l u b w a s found…" at bounding box center [564, 300] width 728 height 73
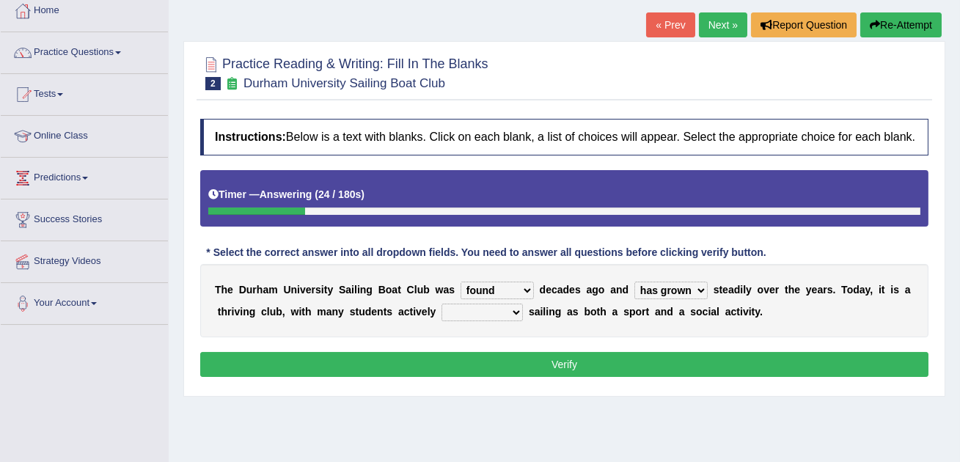
click at [490, 321] on select "enjoy enjoyed are enjoying enjoying" at bounding box center [481, 312] width 81 height 18
select select "enjoy"
click at [539, 377] on button "Verify" at bounding box center [564, 364] width 728 height 25
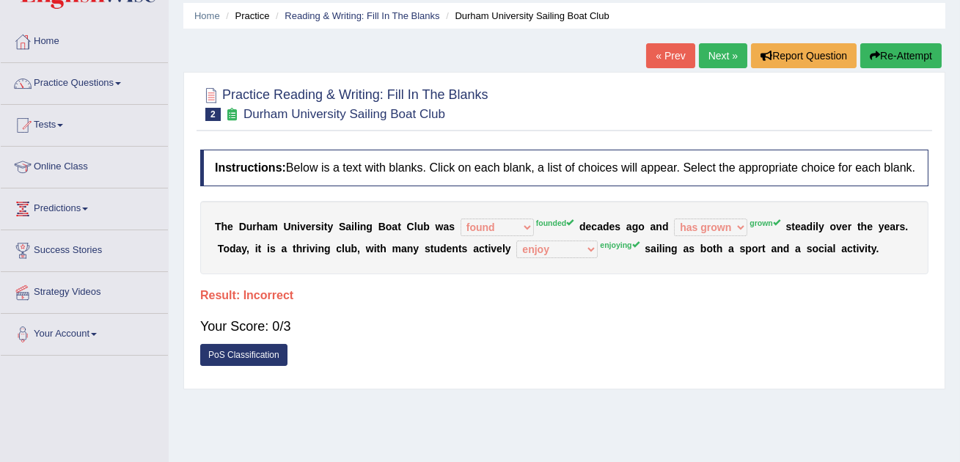
scroll to position [49, 0]
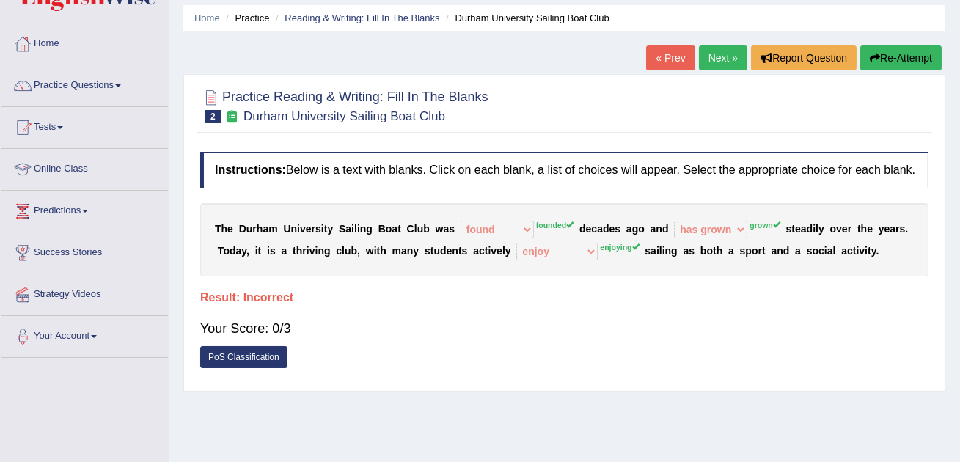
click at [474, 244] on div "T h e D u r h a m U n i v e r s i t y S a i l i n g B o a t C l u b w a s found…" at bounding box center [564, 239] width 728 height 73
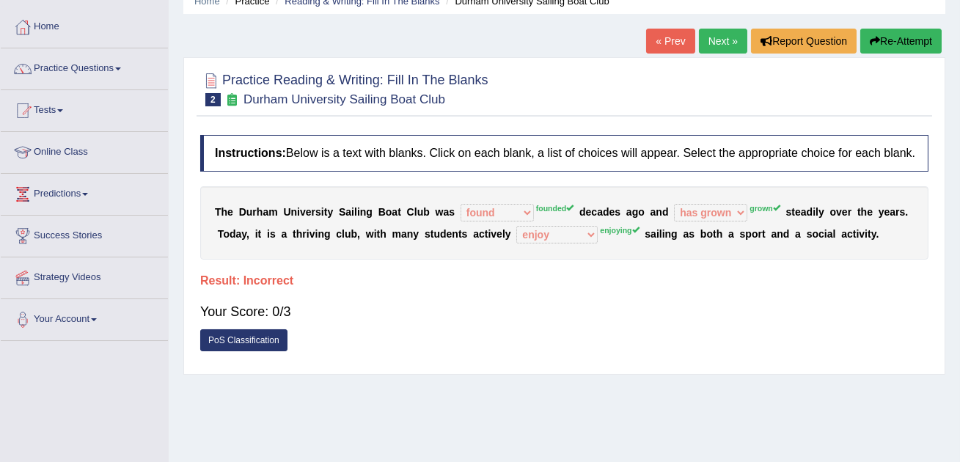
scroll to position [65, 0]
click at [483, 224] on div "T h e D u r h a m U n i v e r s i t y S a i l i n g B o a t C l u b w a s found…" at bounding box center [564, 223] width 728 height 73
drag, startPoint x: 926, startPoint y: 254, endPoint x: 606, endPoint y: 212, distance: 322.4
click at [606, 212] on div "T h e D u r h a m U n i v e r s i t y S a i l i n g B o a t C l u b w a s found…" at bounding box center [564, 223] width 728 height 73
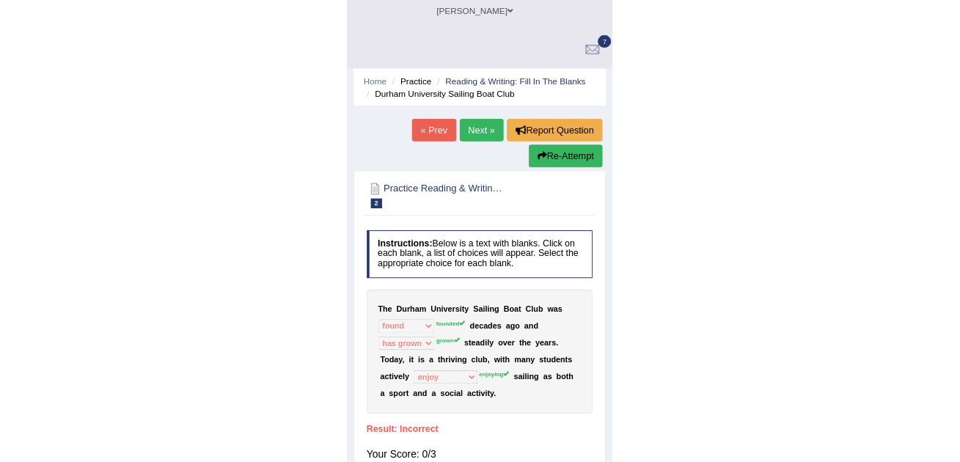
scroll to position [32, 0]
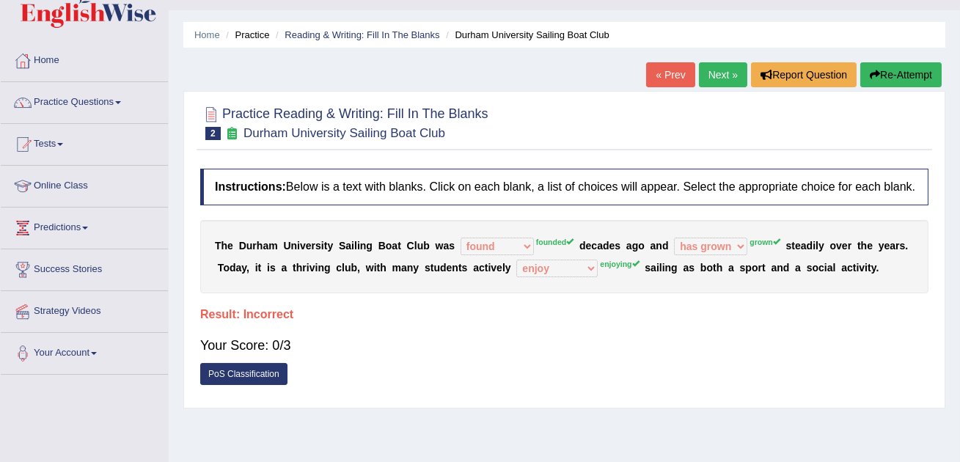
drag, startPoint x: 201, startPoint y: 248, endPoint x: 271, endPoint y: 292, distance: 83.4
